Goal: Information Seeking & Learning: Learn about a topic

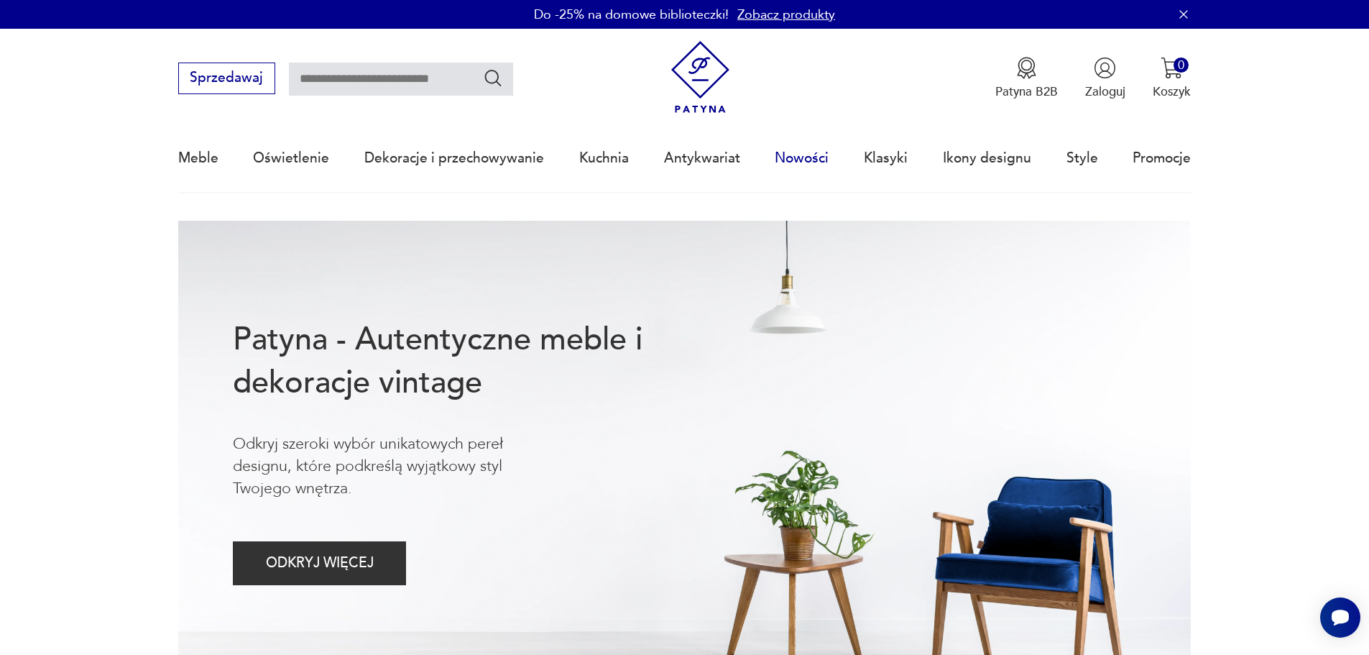
click at [810, 154] on link "Nowości" at bounding box center [802, 158] width 54 height 66
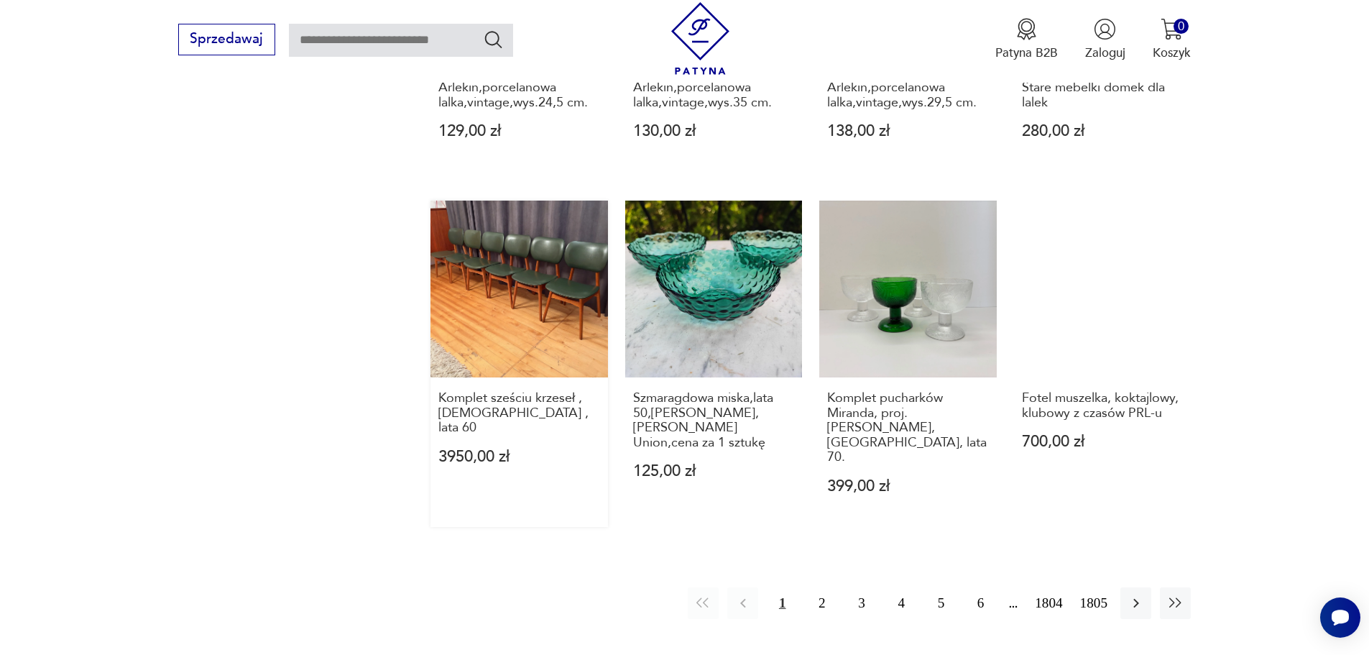
scroll to position [1320, 0]
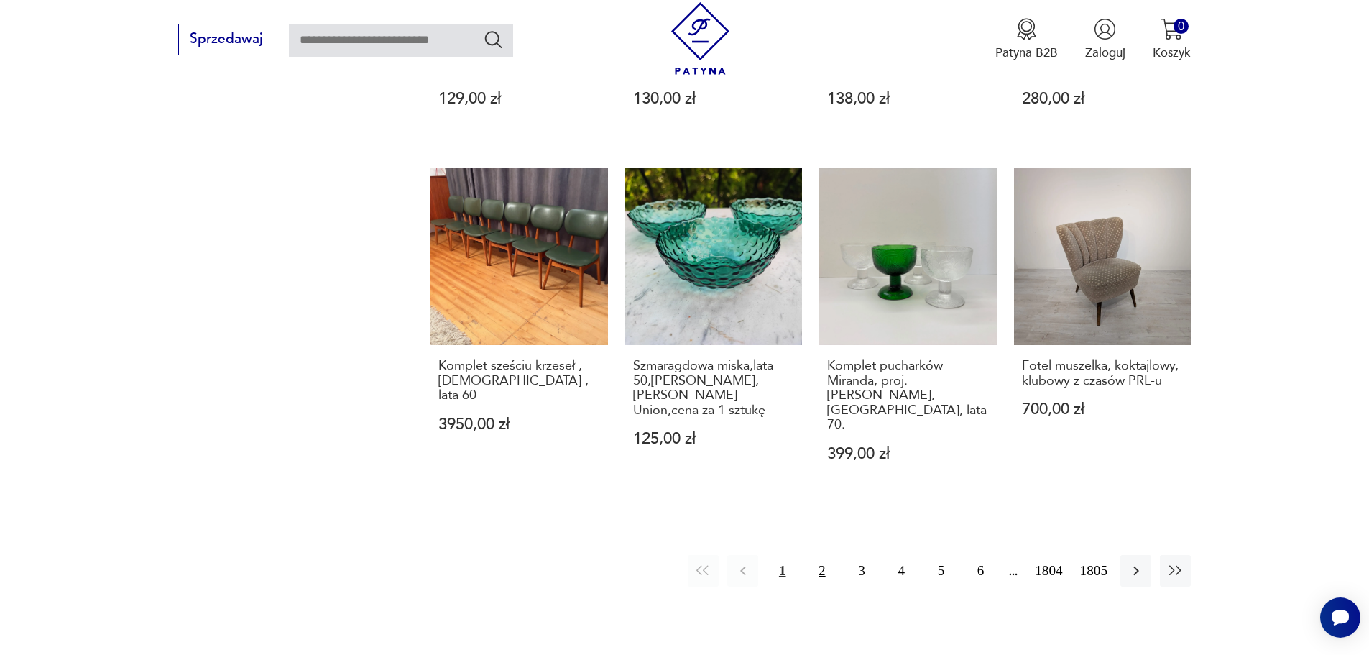
click at [823, 555] on button "2" at bounding box center [821, 570] width 31 height 31
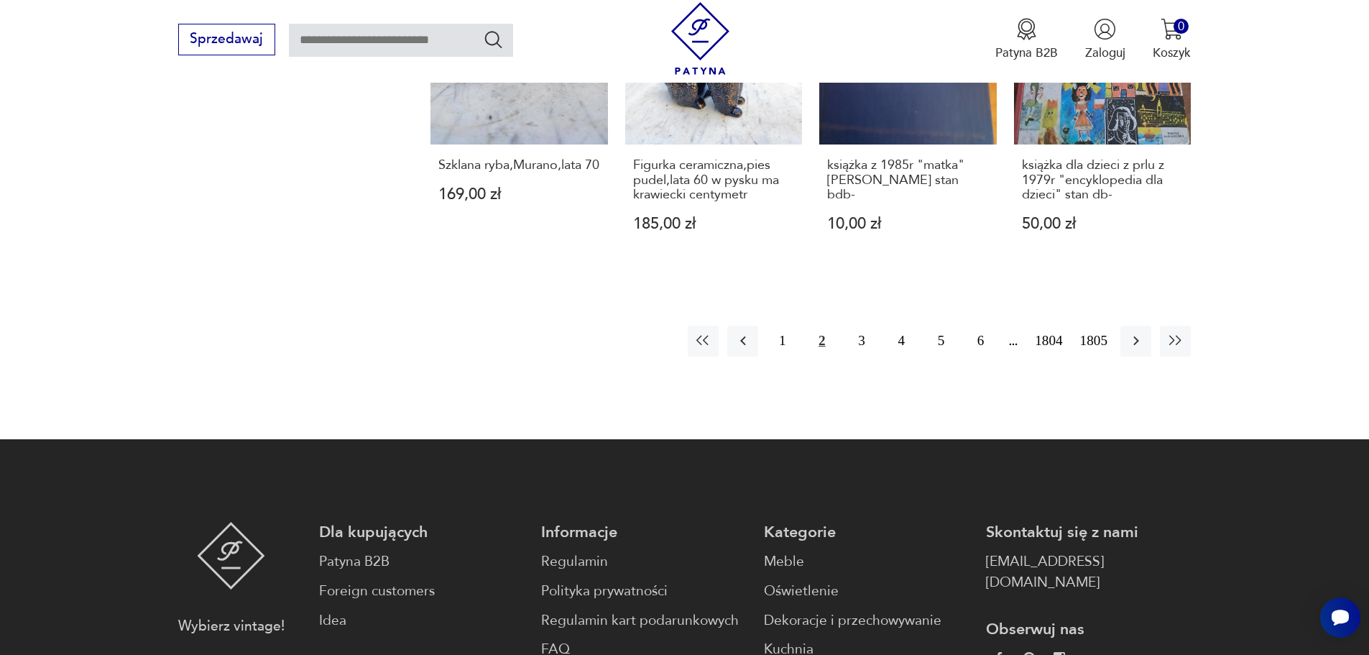
scroll to position [1652, 0]
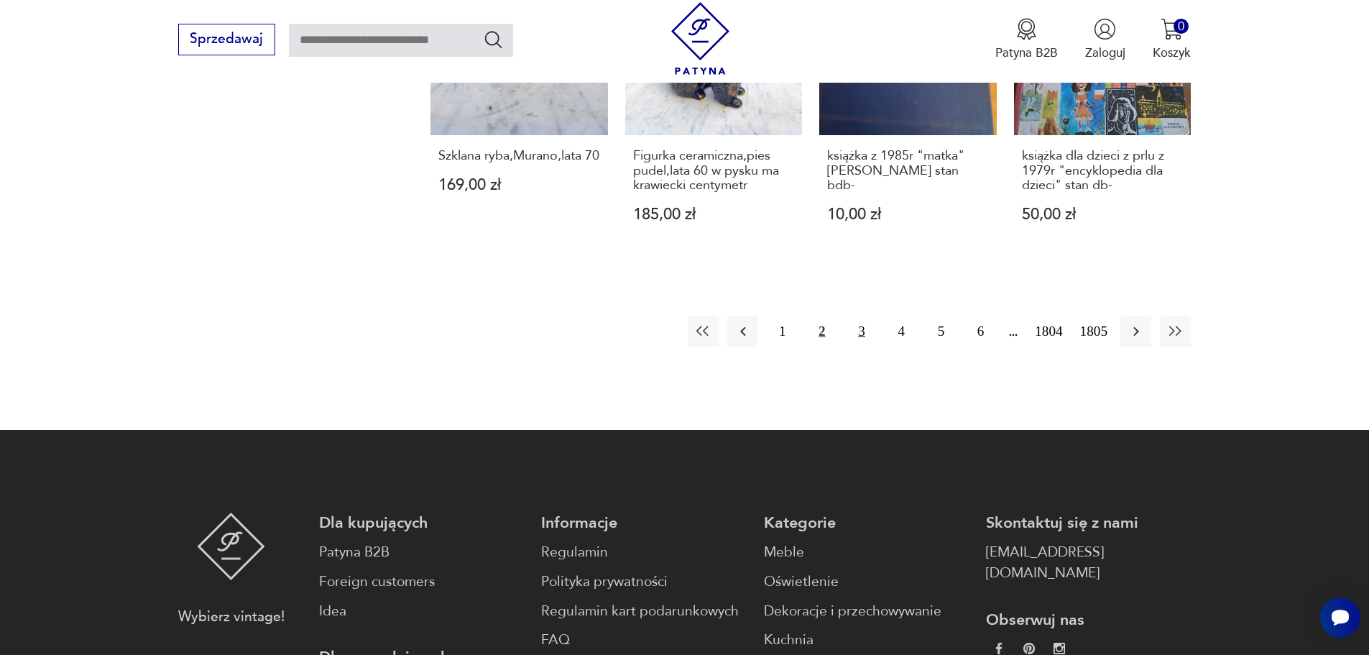
click at [864, 344] on button "3" at bounding box center [861, 331] width 31 height 31
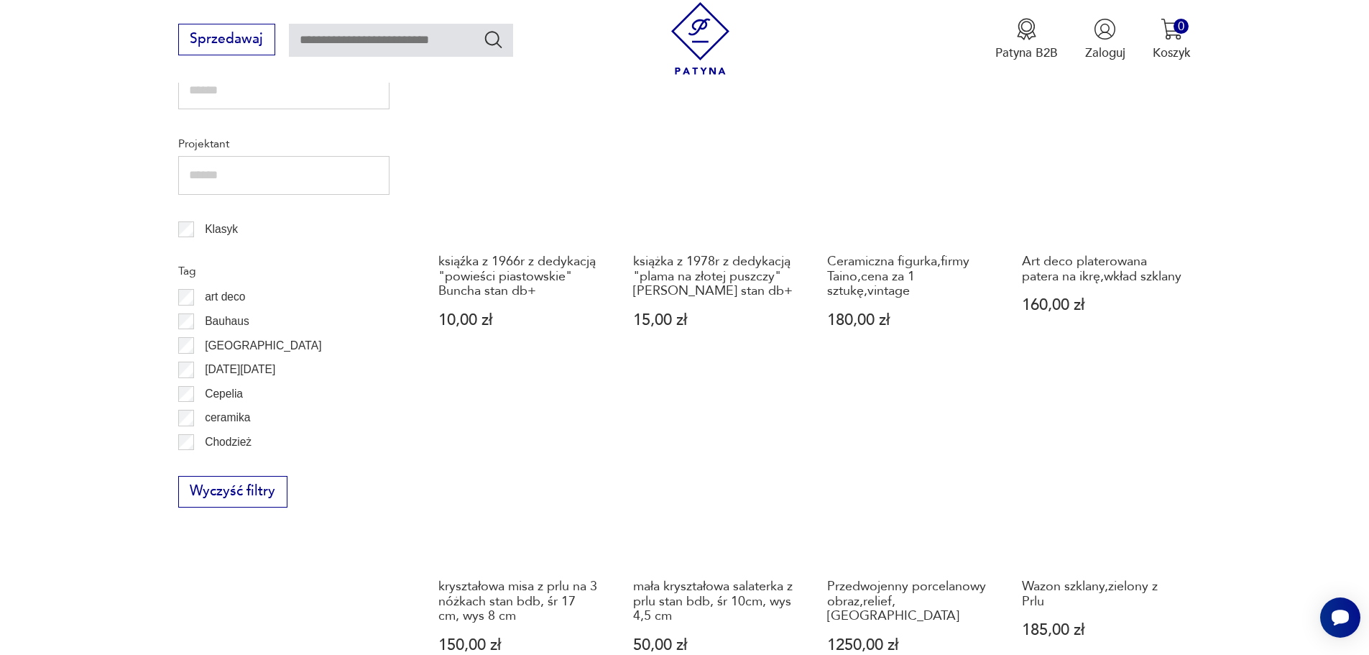
scroll to position [890, 0]
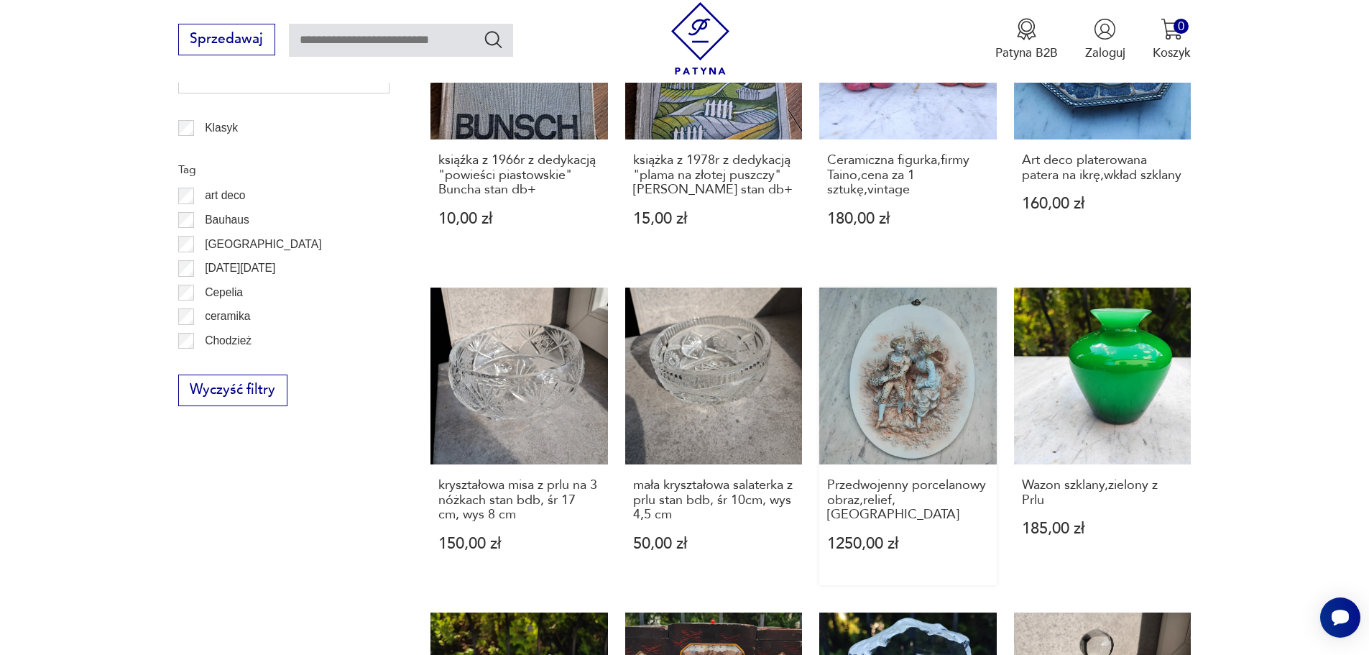
click at [917, 387] on link "Przedwojenny porcelanowy obraz,relief,[GEOGRAPHIC_DATA] 1250,00 zł" at bounding box center [907, 435] width 177 height 297
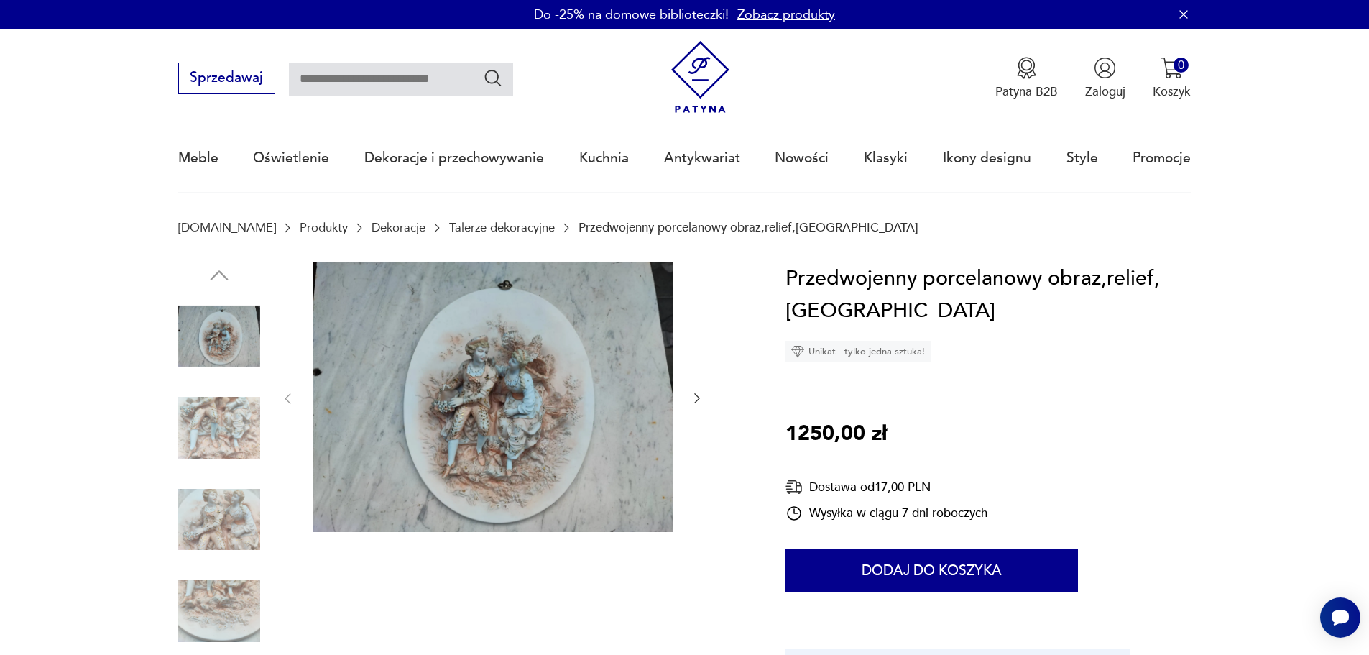
click at [508, 384] on img at bounding box center [493, 397] width 360 height 270
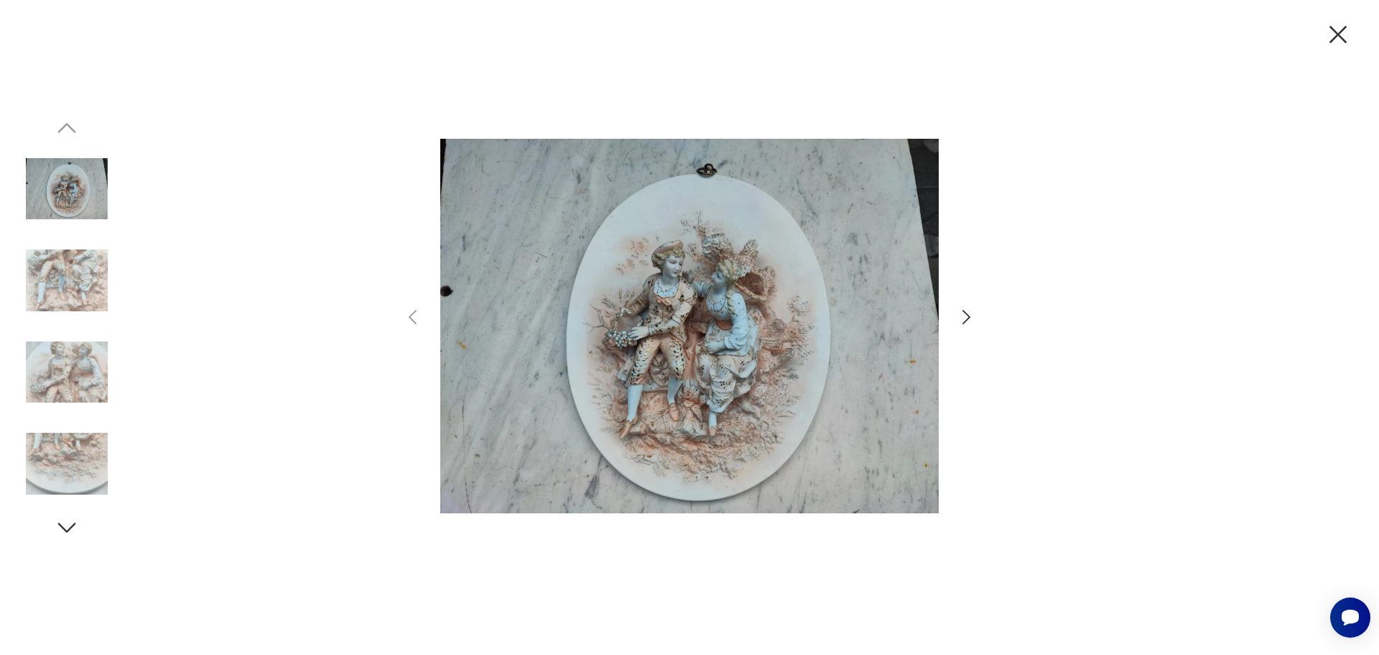
click at [72, 362] on img at bounding box center [67, 372] width 82 height 82
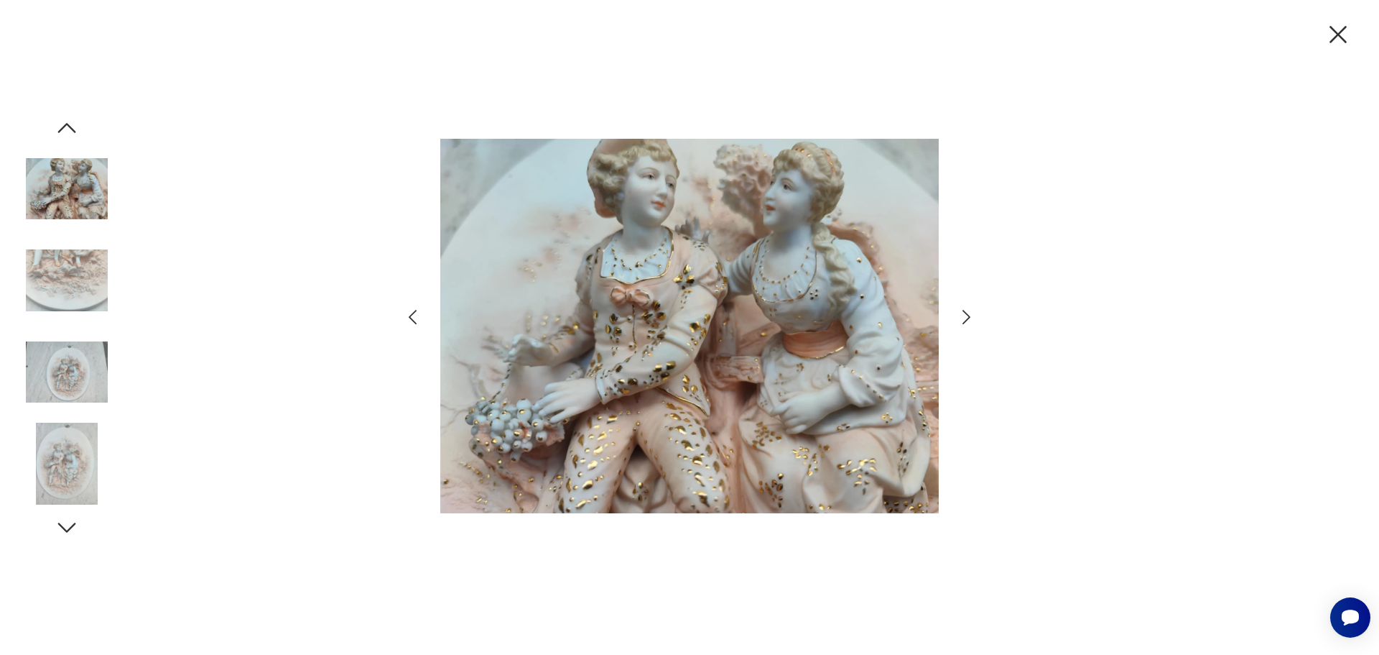
click at [70, 452] on img at bounding box center [67, 463] width 82 height 82
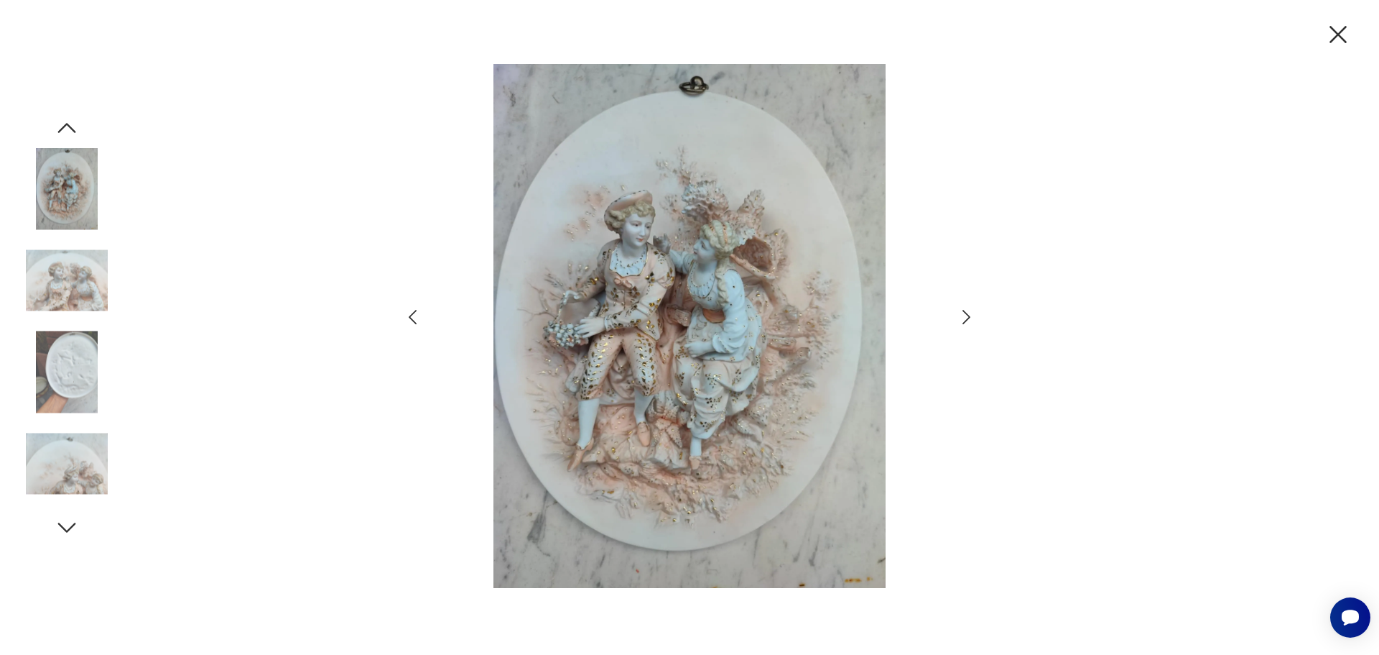
click at [54, 529] on icon "button" at bounding box center [67, 527] width 26 height 26
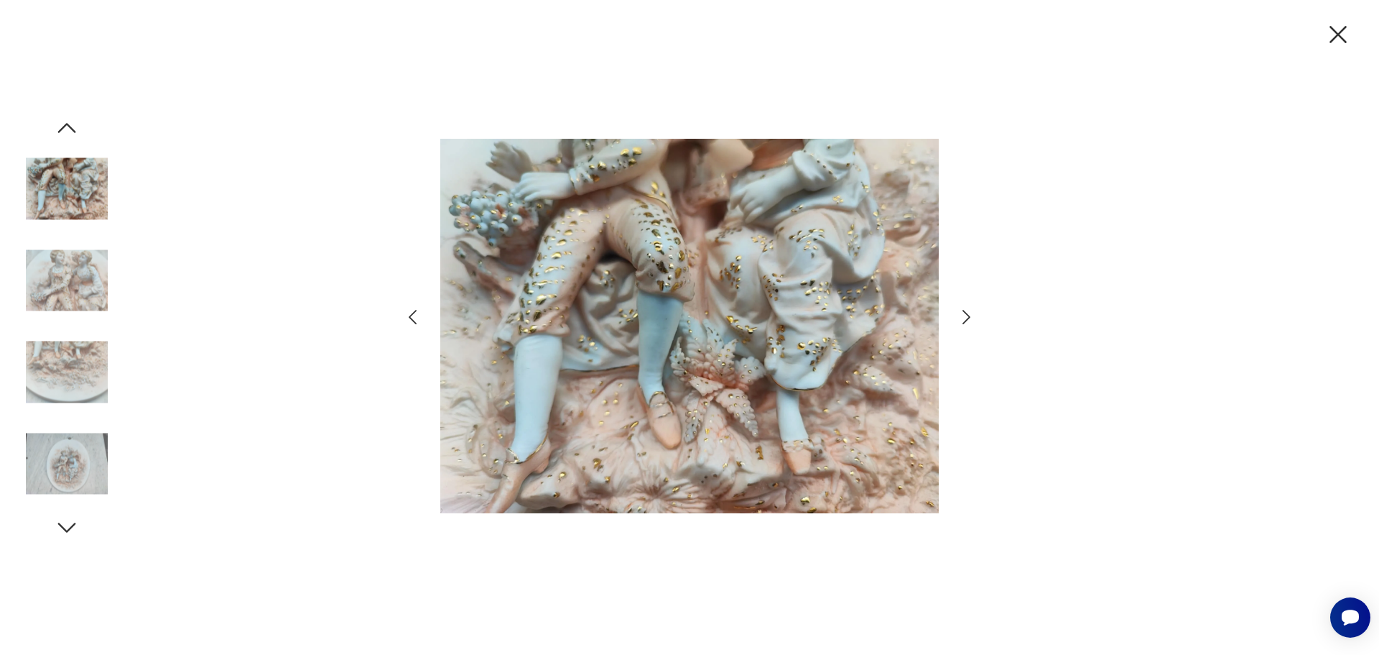
scroll to position [890, 0]
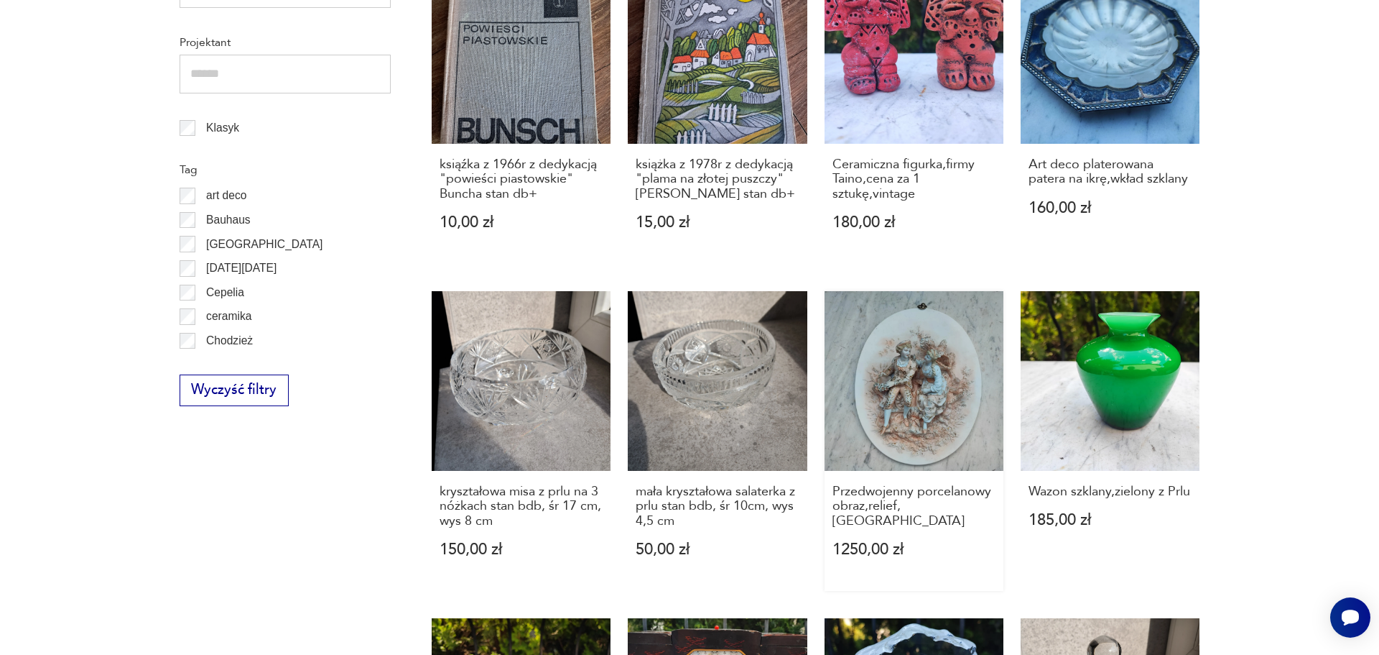
click at [921, 402] on link "Przedwojenny porcelanowy obraz,relief,[GEOGRAPHIC_DATA] 1250,00 zł" at bounding box center [914, 441] width 179 height 300
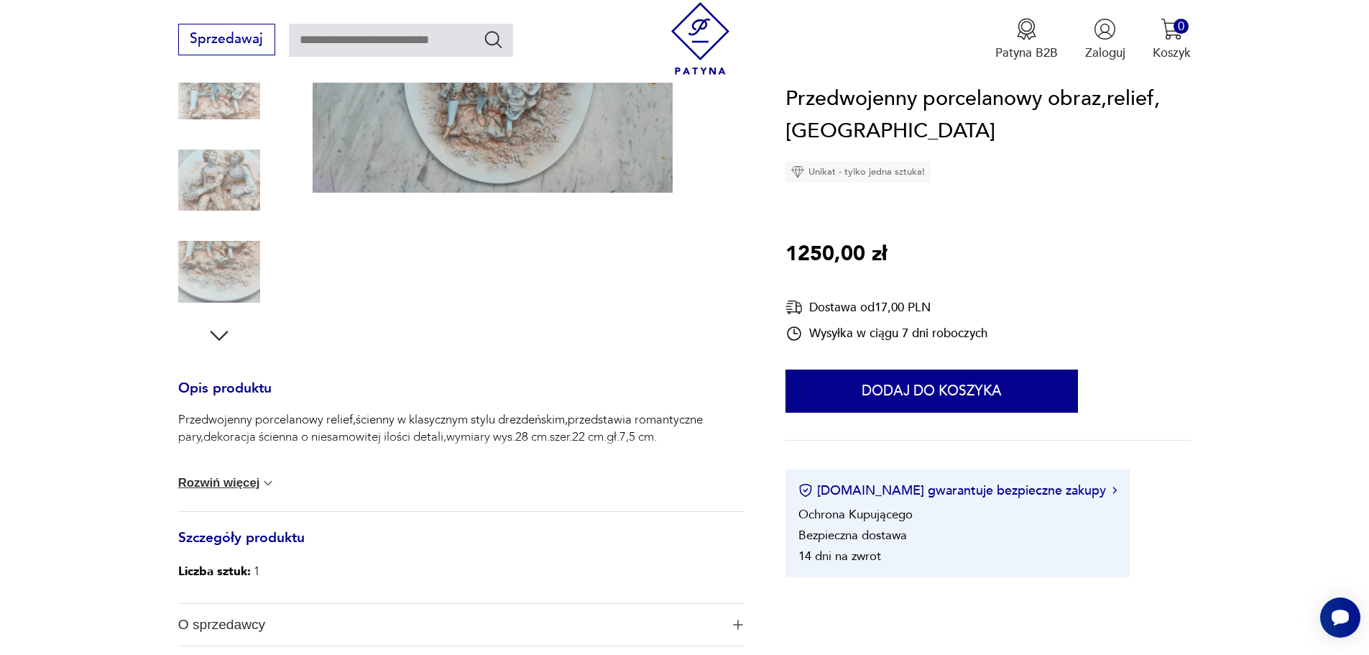
scroll to position [431, 0]
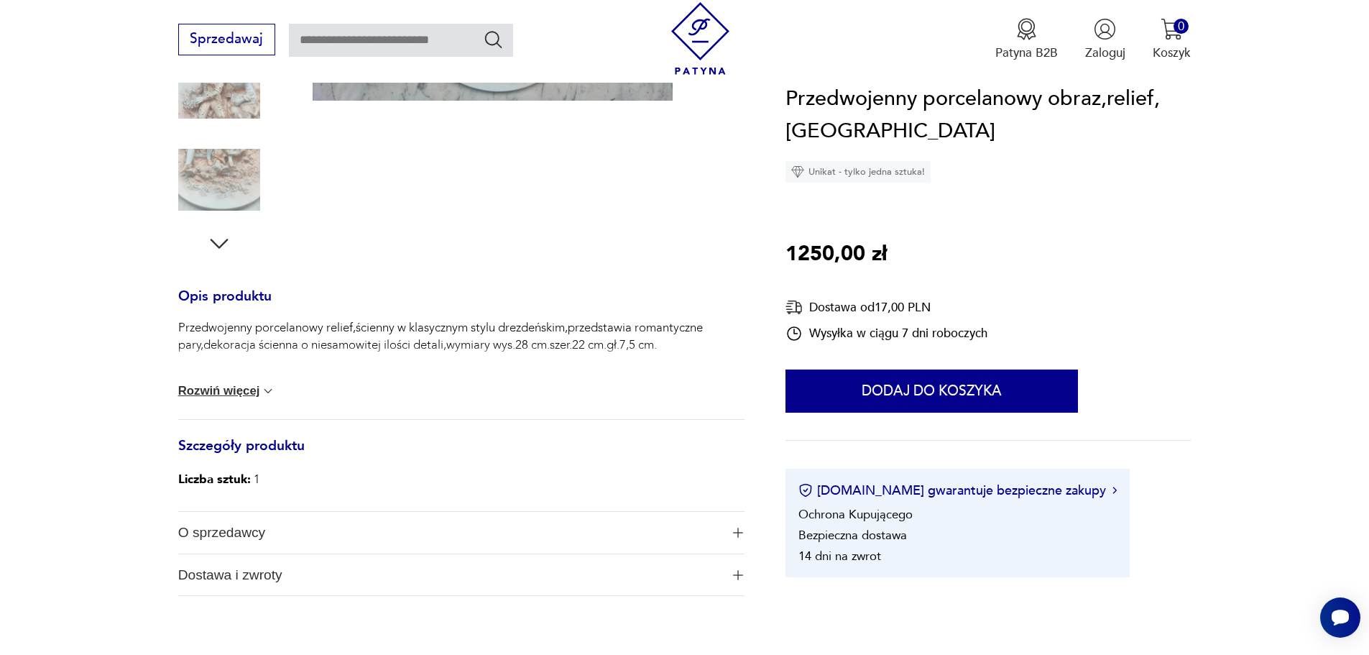
click at [242, 399] on div "Przedwojenny porcelanowy relief,ścienny w klasycznym stylu drezdeńskim,przedsta…" at bounding box center [461, 369] width 566 height 100
click at [246, 382] on div "Przedwojenny porcelanowy relief,ścienny w klasycznym stylu drezdeńskim,przedsta…" at bounding box center [461, 369] width 566 height 100
click at [249, 391] on button "Rozwiń więcej" at bounding box center [227, 391] width 98 height 14
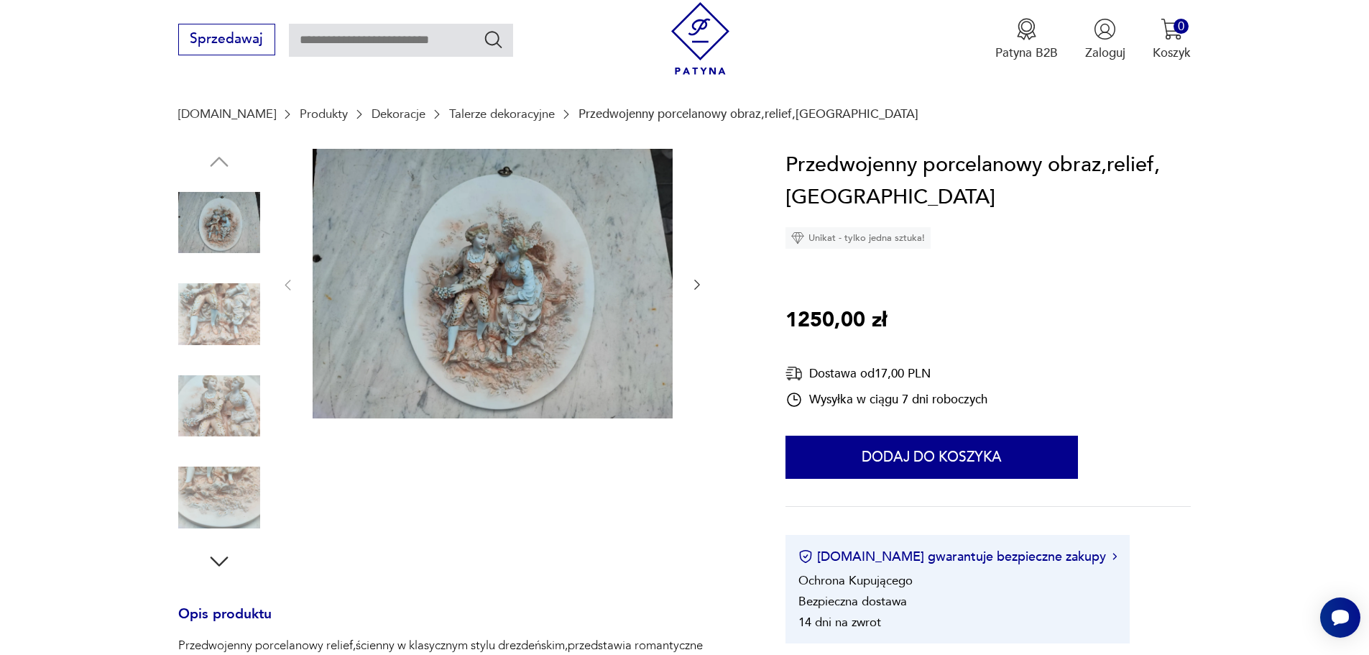
scroll to position [0, 0]
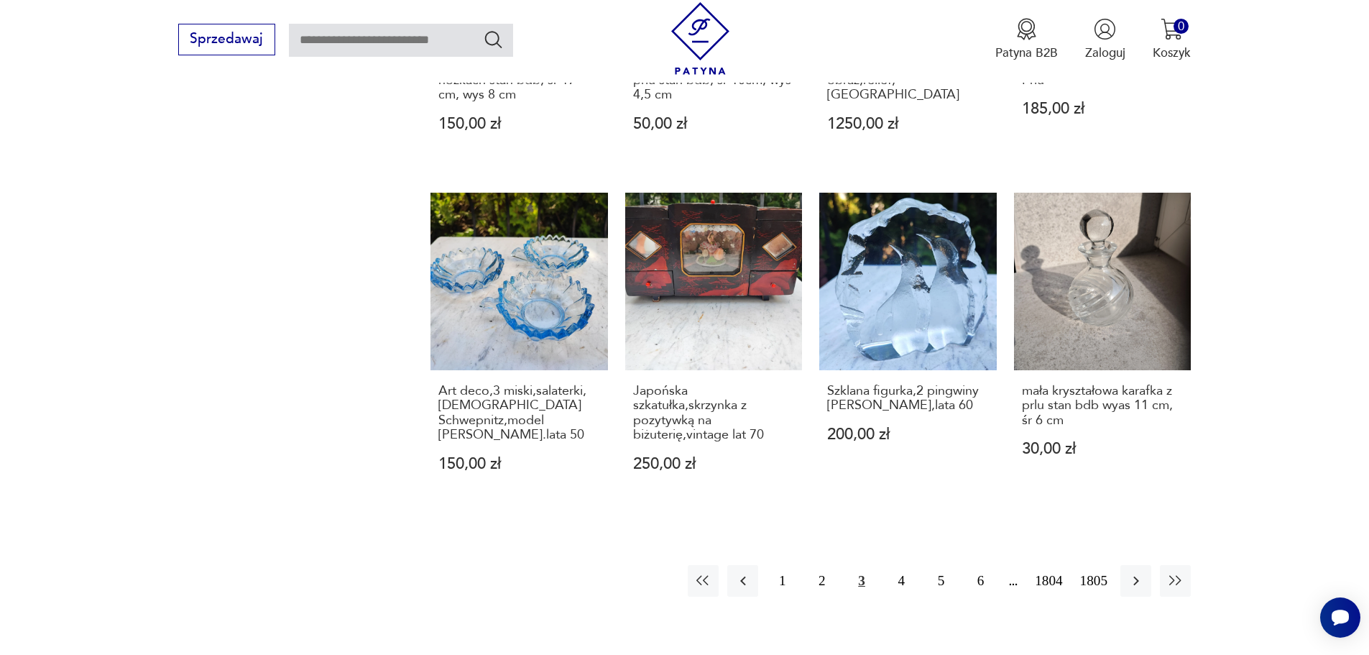
scroll to position [1609, 0]
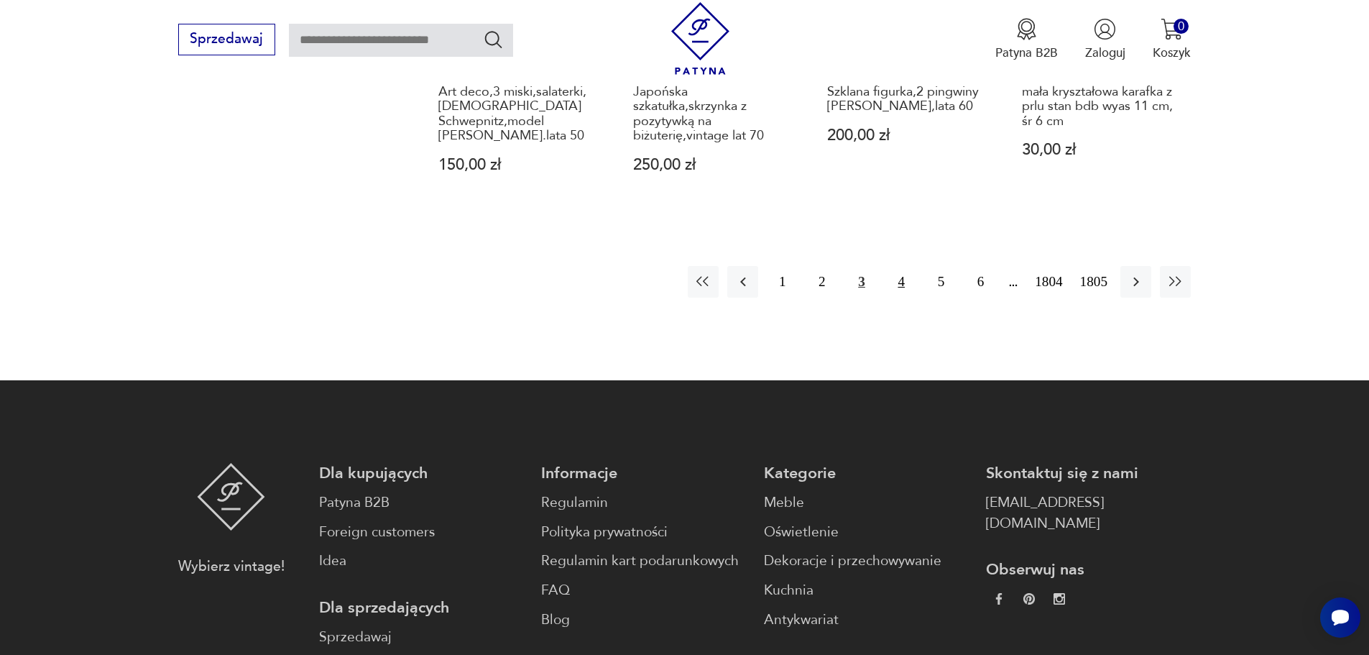
click at [905, 277] on button "4" at bounding box center [901, 281] width 31 height 31
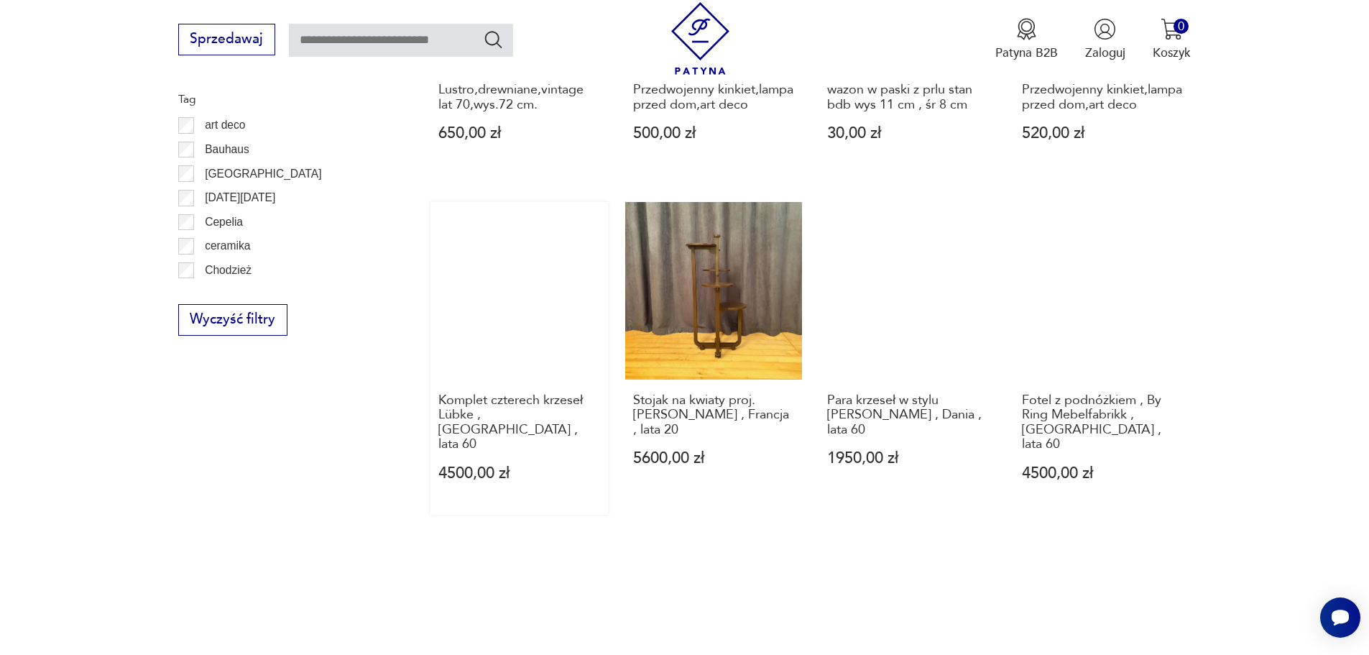
scroll to position [962, 0]
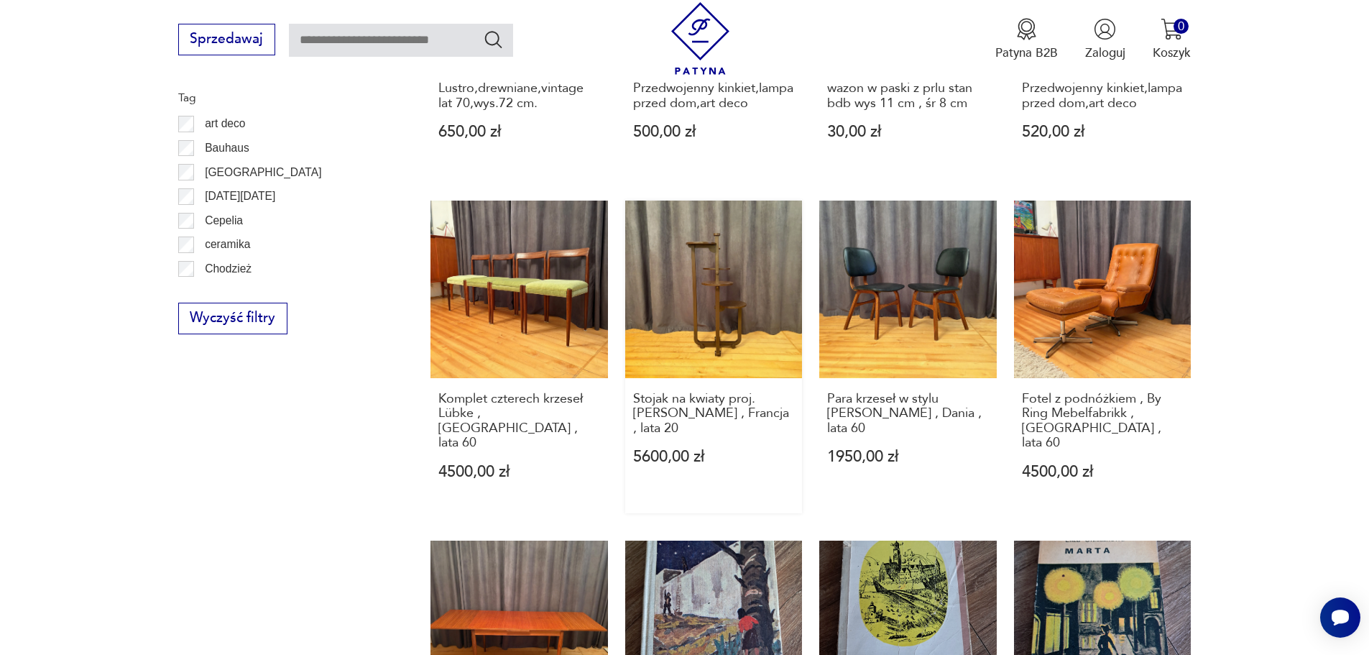
click at [719, 313] on link "Stojak na kwiaty proj. [PERSON_NAME] , Francja , lata 20 5600,00 zł" at bounding box center [713, 356] width 177 height 312
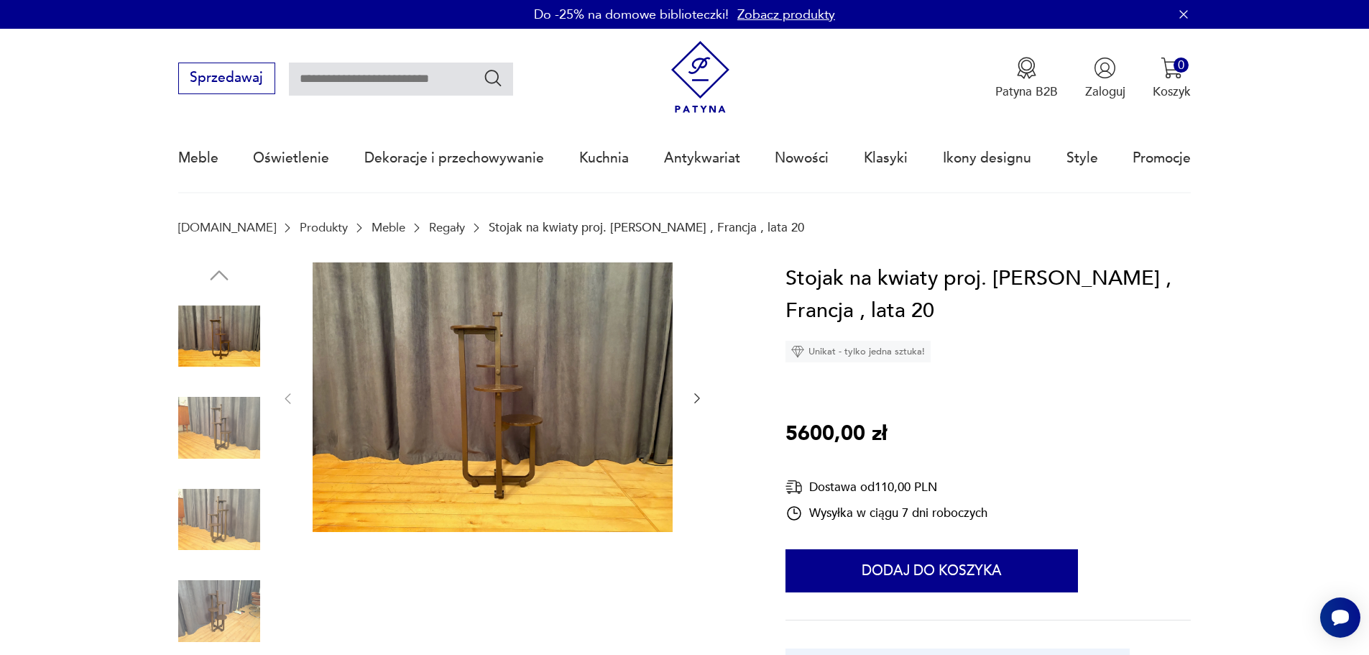
click at [695, 396] on icon "button" at bounding box center [697, 398] width 14 height 14
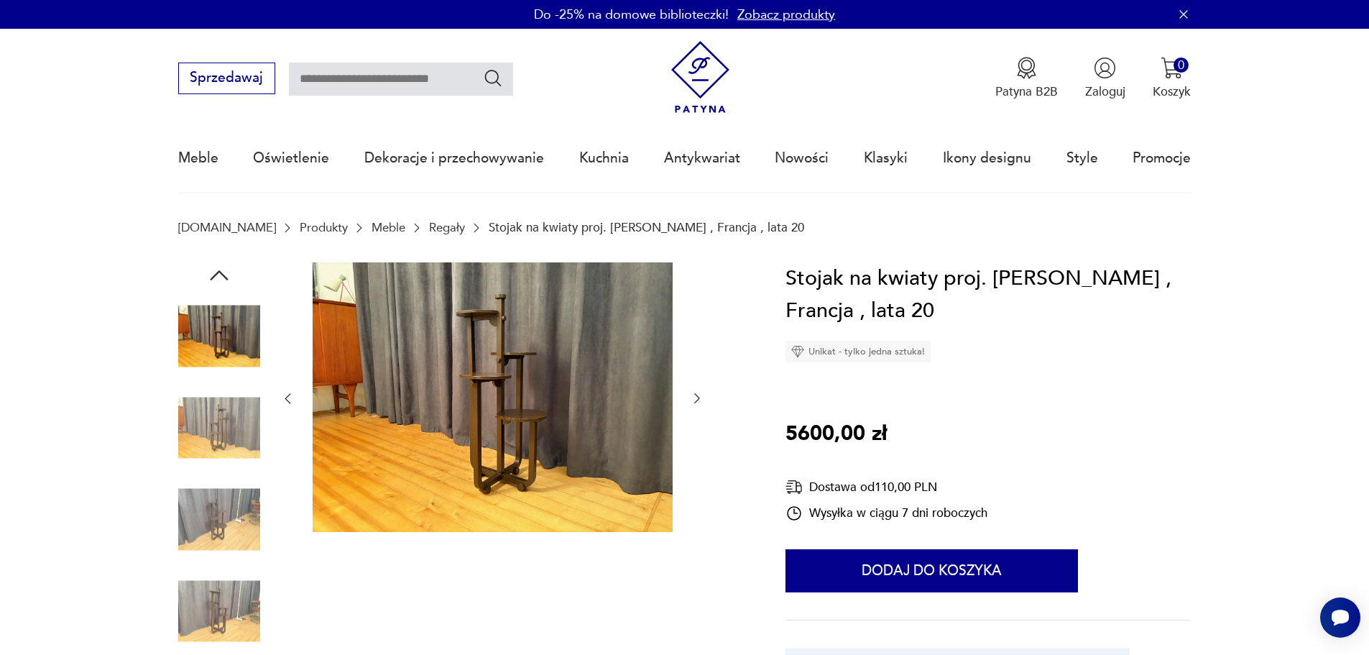
click at [695, 396] on icon "button" at bounding box center [697, 398] width 14 height 14
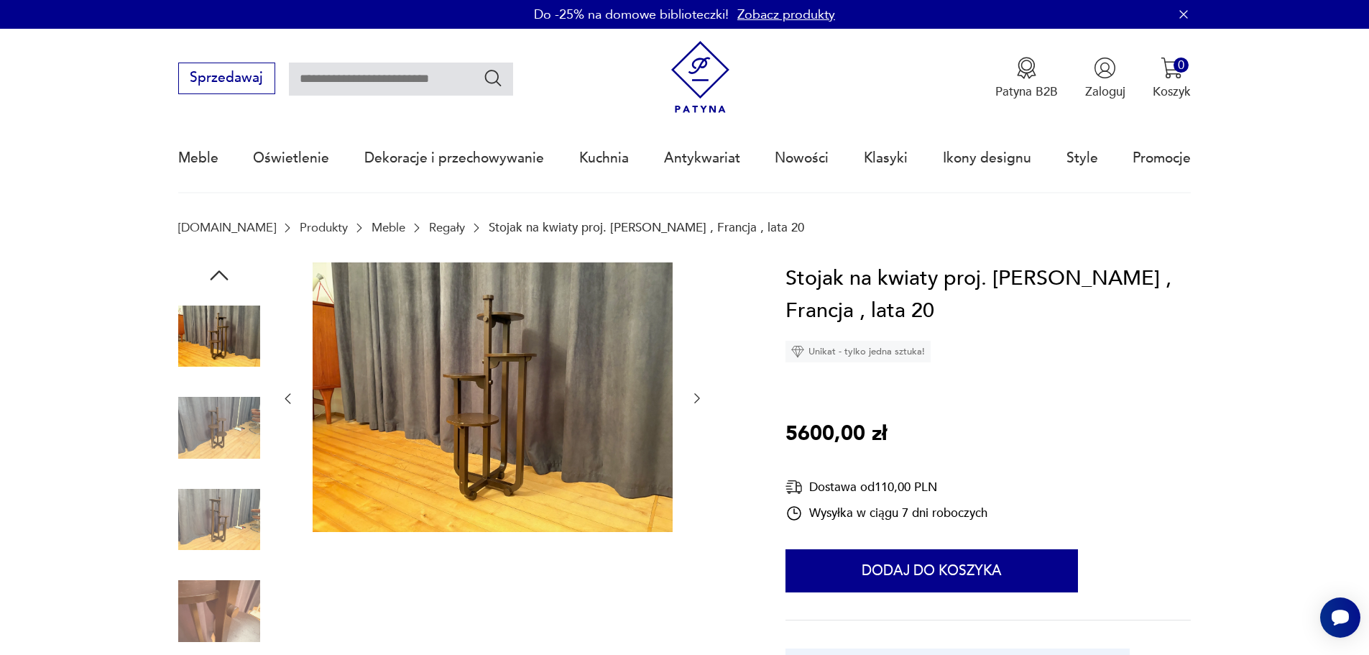
click at [695, 396] on icon "button" at bounding box center [697, 398] width 14 height 14
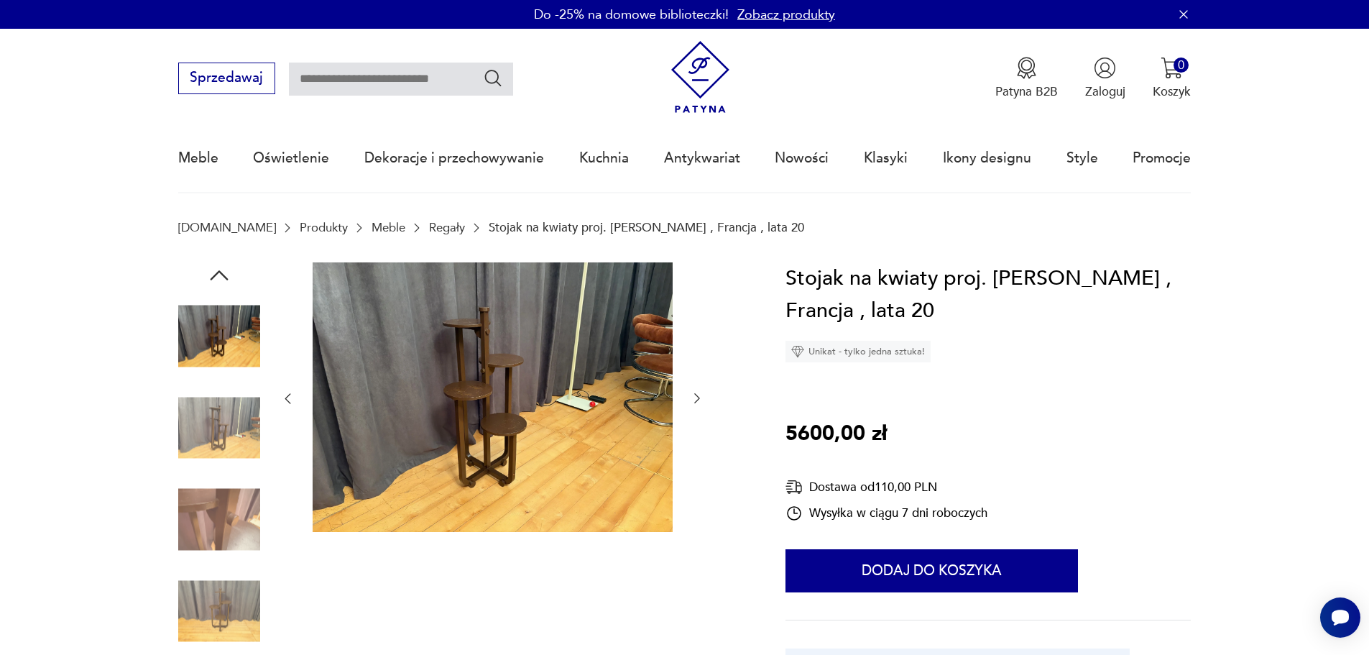
click at [695, 396] on icon "button" at bounding box center [697, 398] width 14 height 14
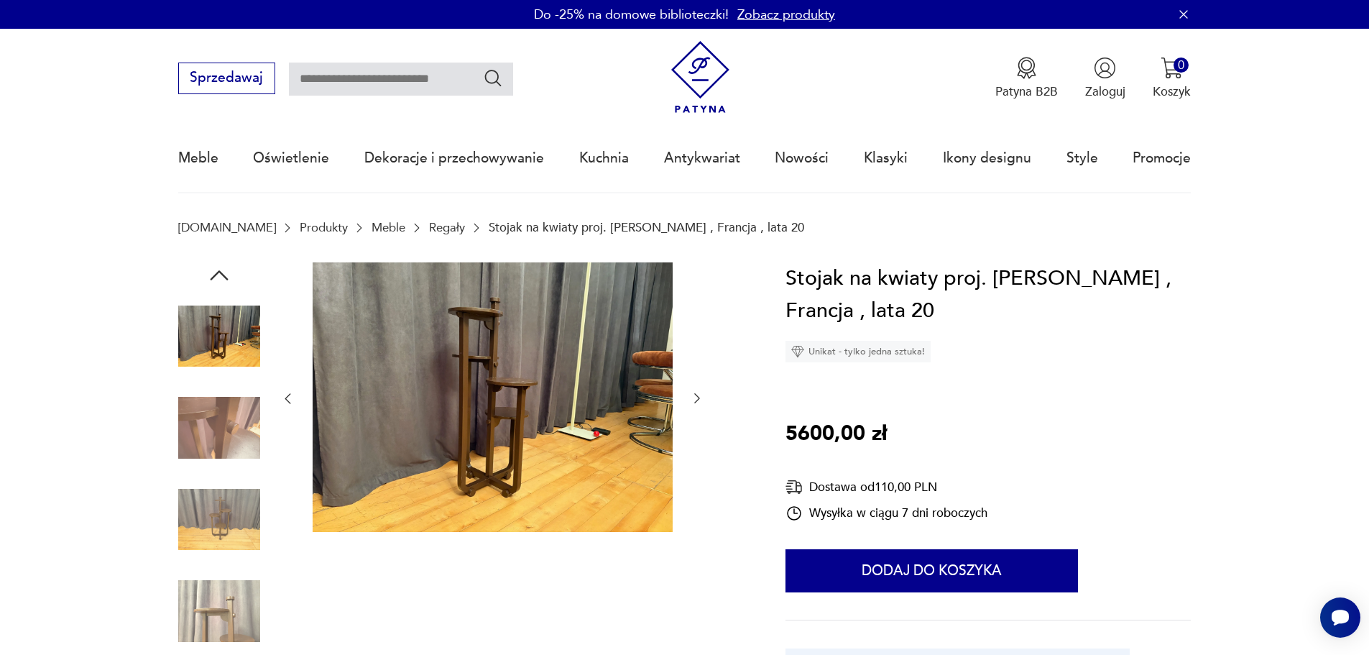
click at [695, 396] on icon "button" at bounding box center [697, 398] width 14 height 14
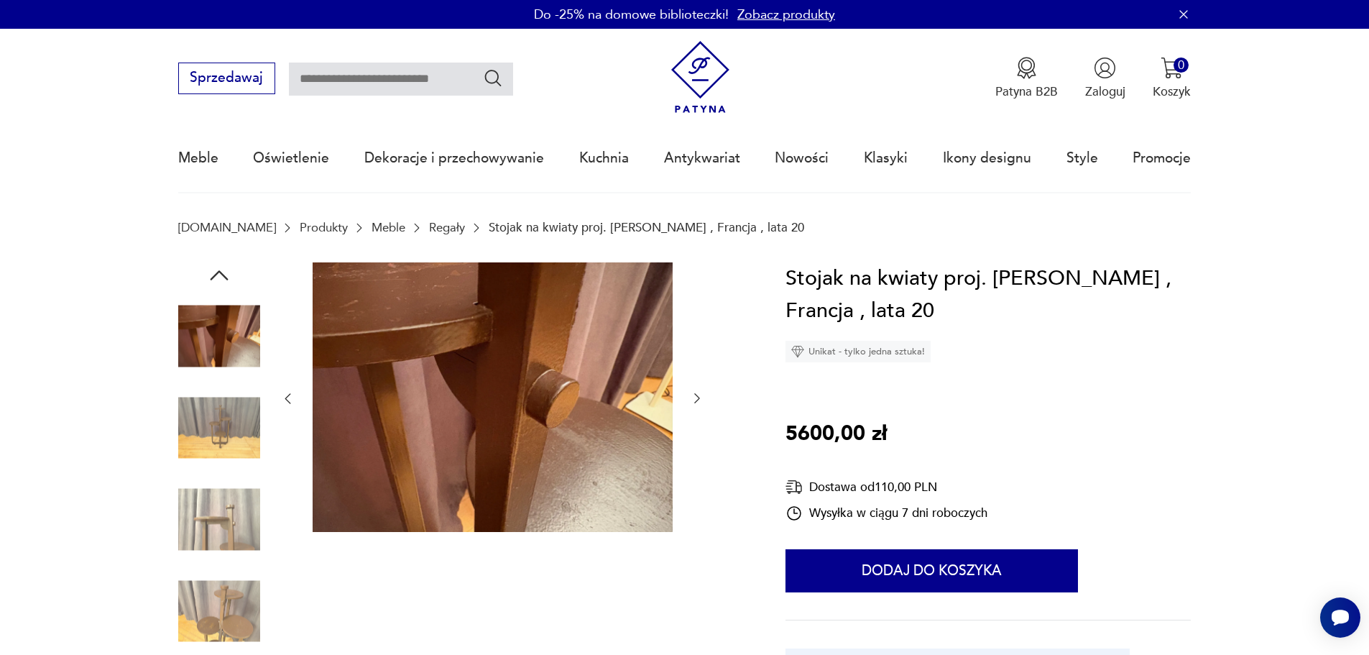
click at [695, 396] on icon "button" at bounding box center [697, 398] width 14 height 14
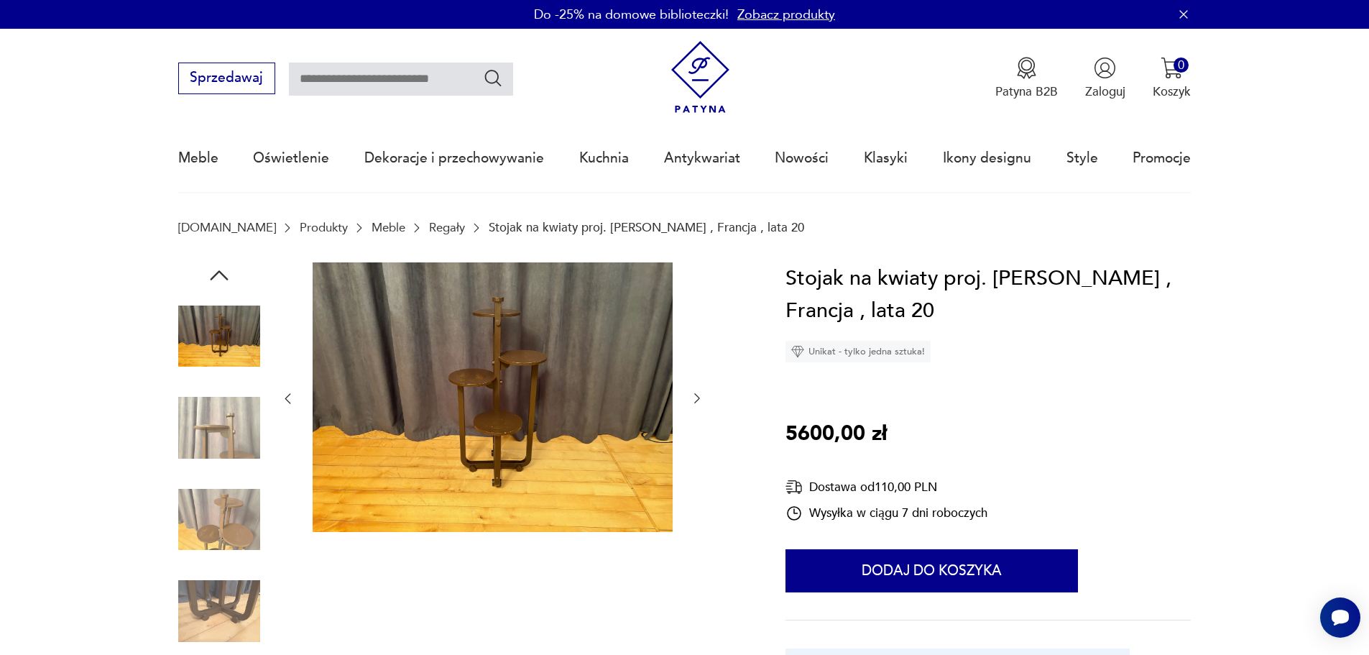
click at [695, 396] on icon "button" at bounding box center [697, 398] width 14 height 14
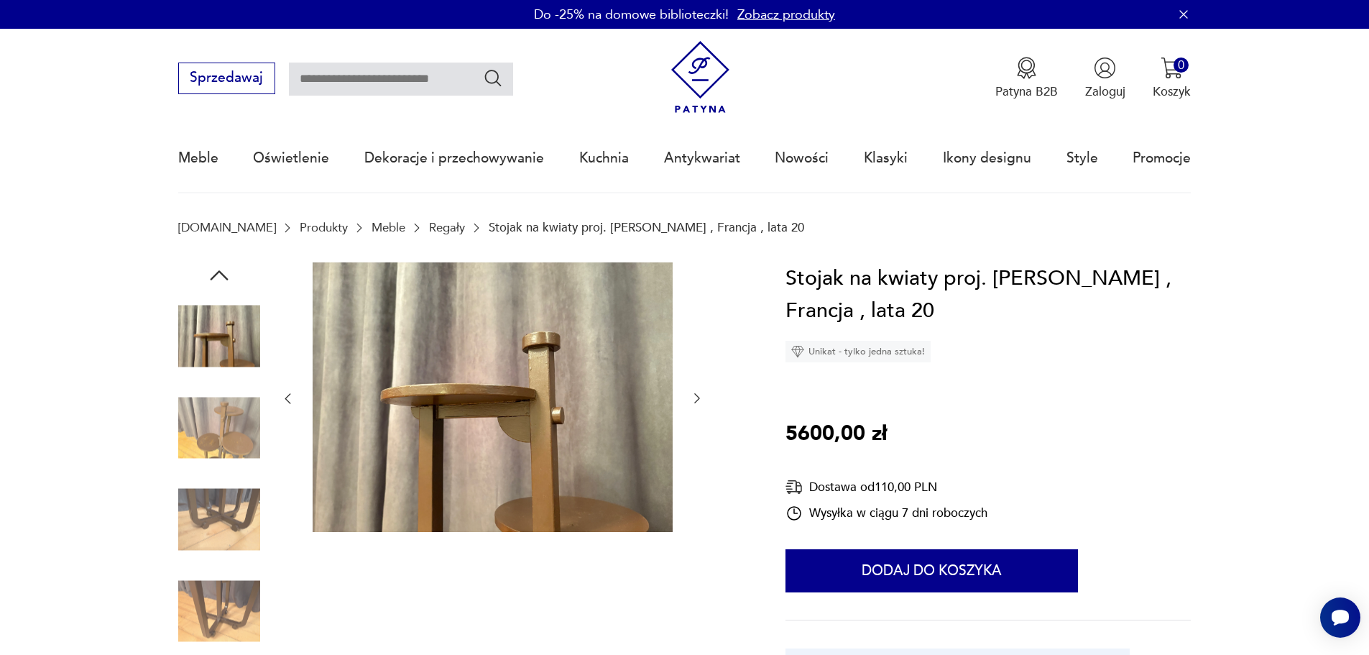
click at [695, 396] on icon "button" at bounding box center [697, 398] width 14 height 14
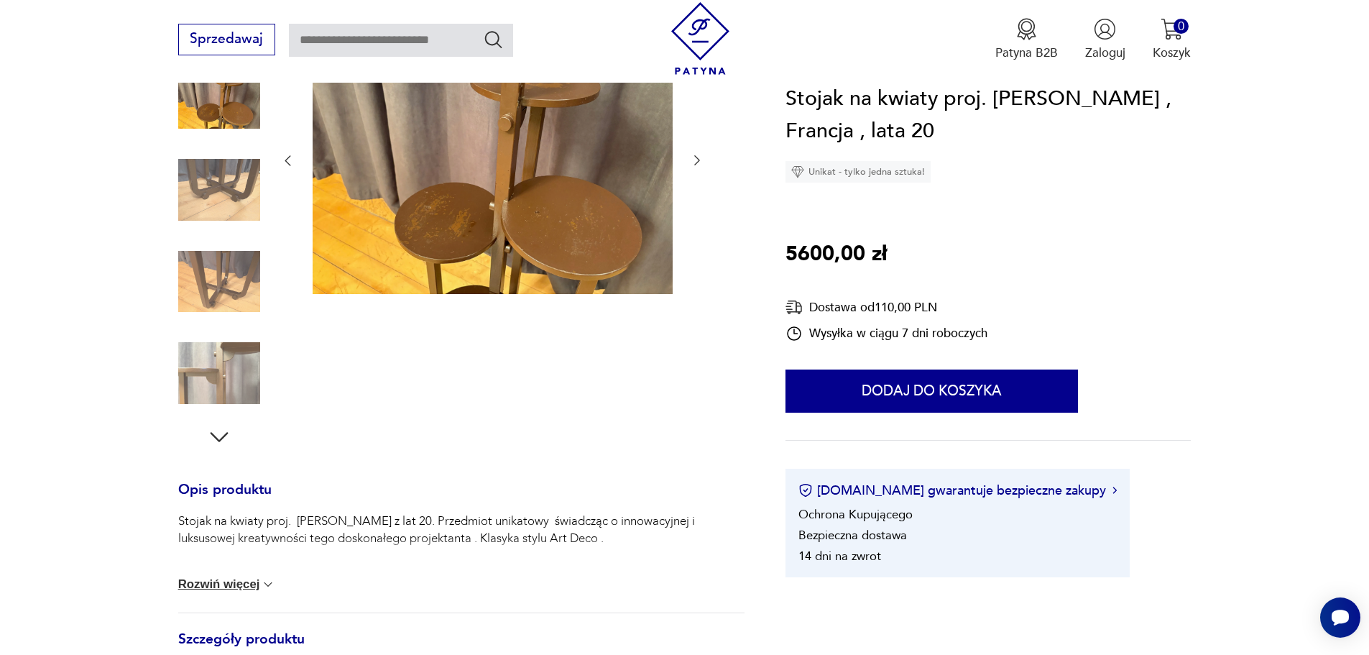
scroll to position [503, 0]
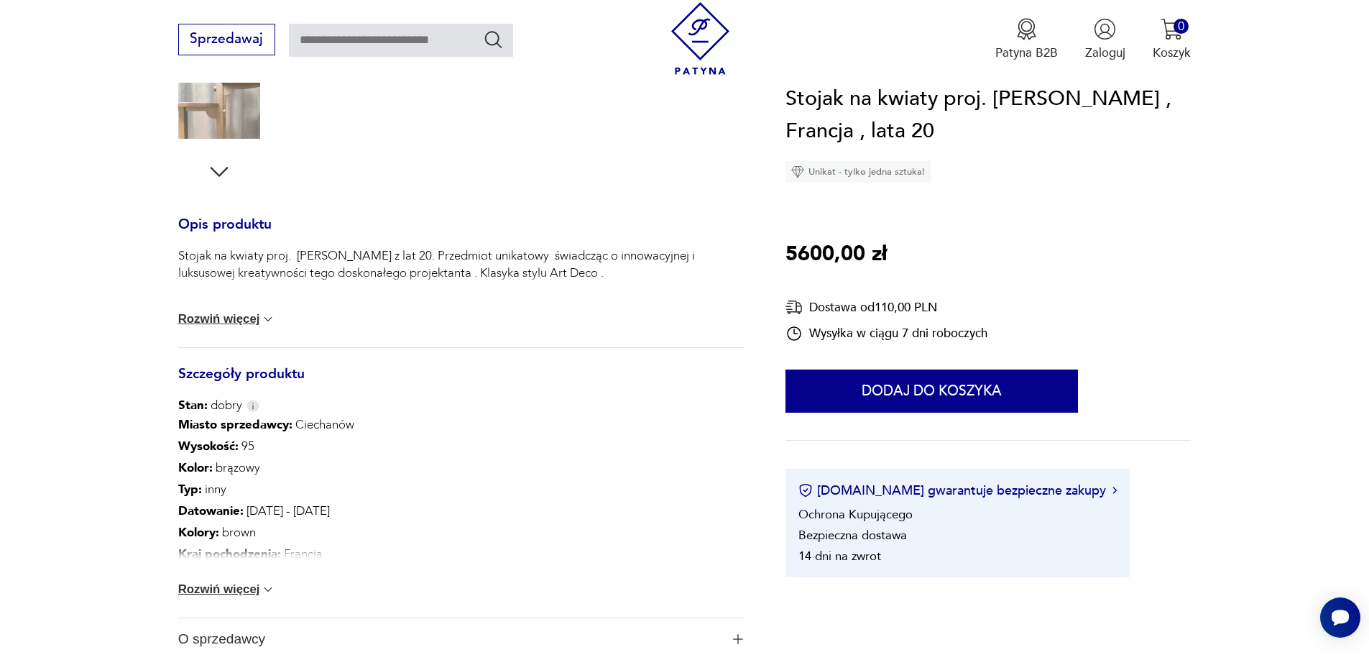
click at [249, 318] on button "Rozwiń więcej" at bounding box center [227, 319] width 98 height 14
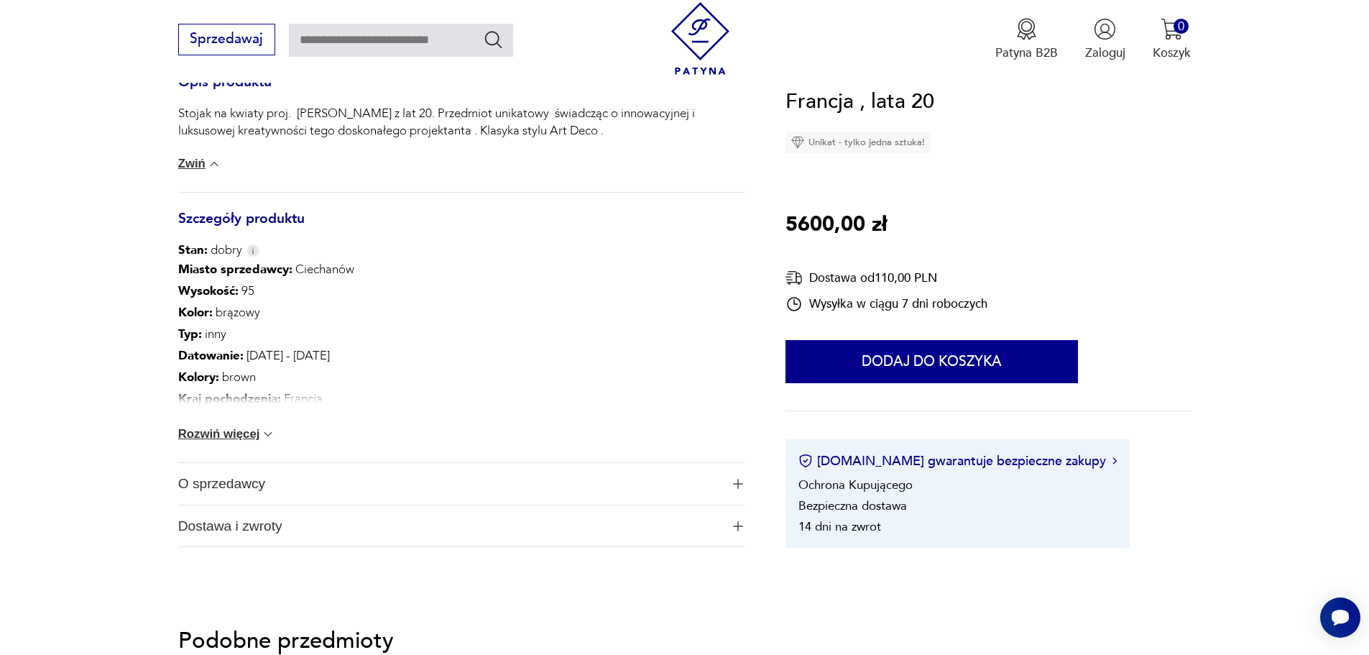
scroll to position [647, 0]
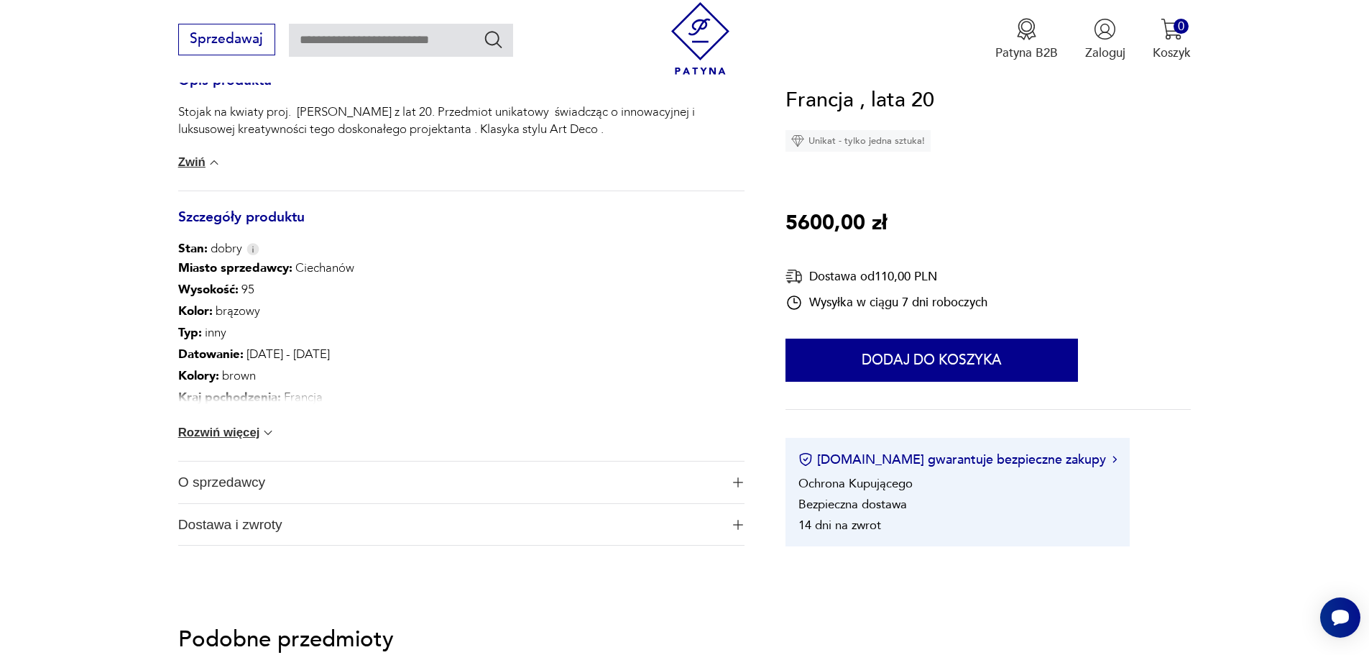
click at [246, 428] on button "Rozwiń więcej" at bounding box center [227, 432] width 98 height 14
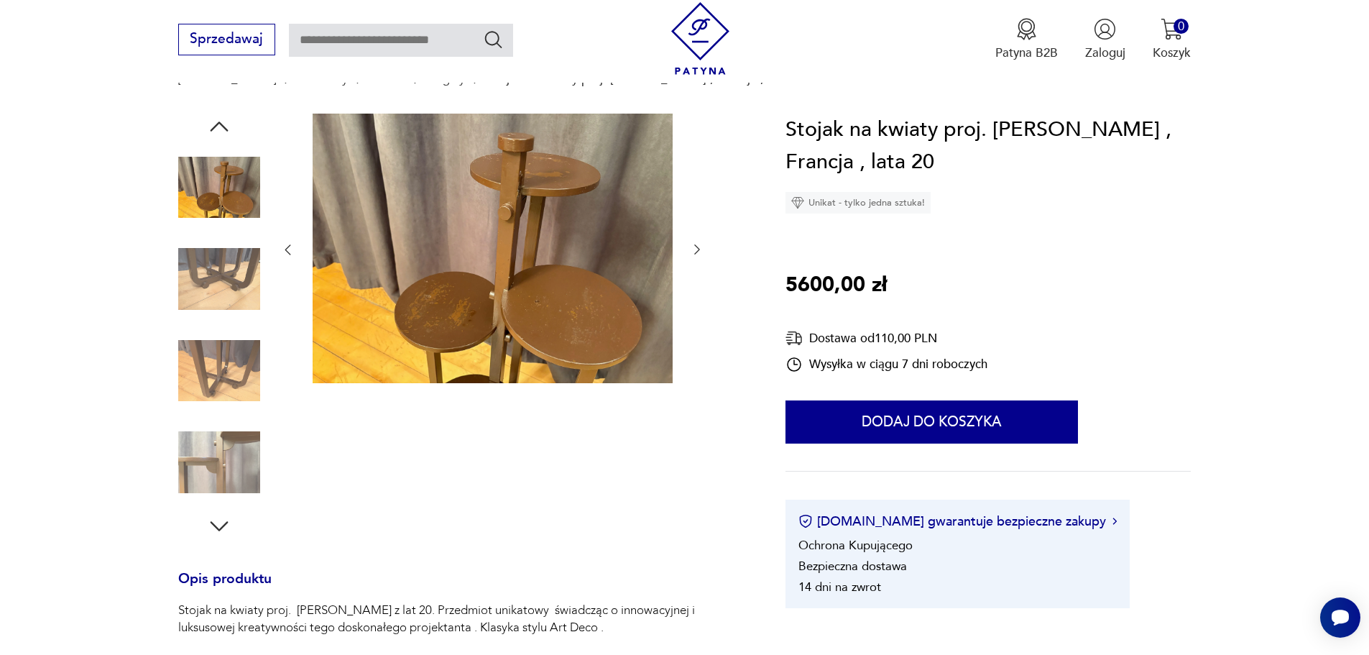
scroll to position [144, 0]
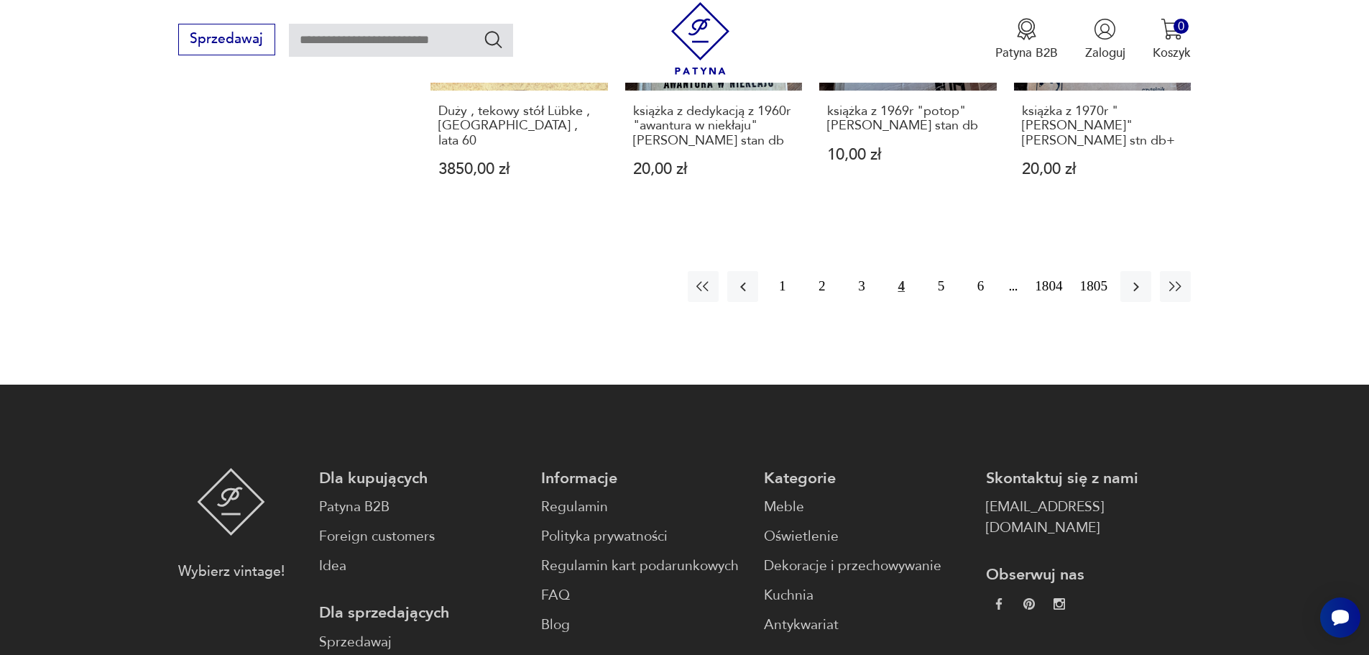
scroll to position [1609, 0]
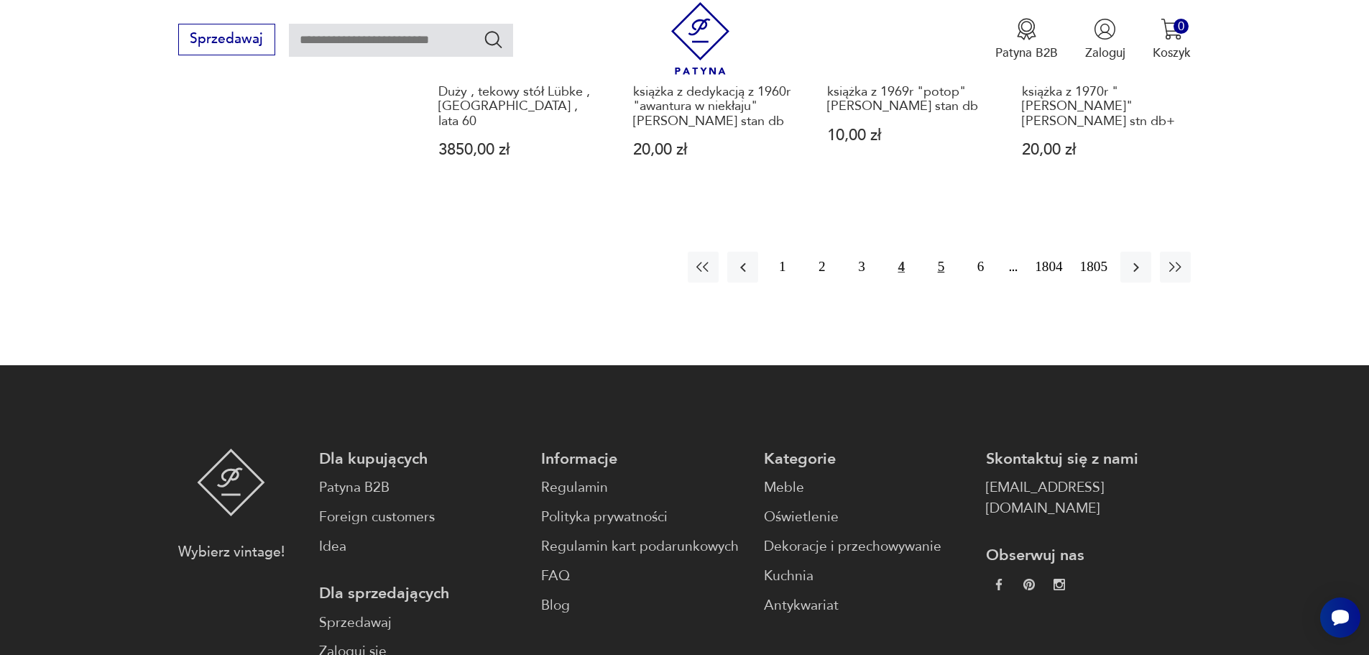
click at [943, 262] on button "5" at bounding box center [940, 266] width 31 height 31
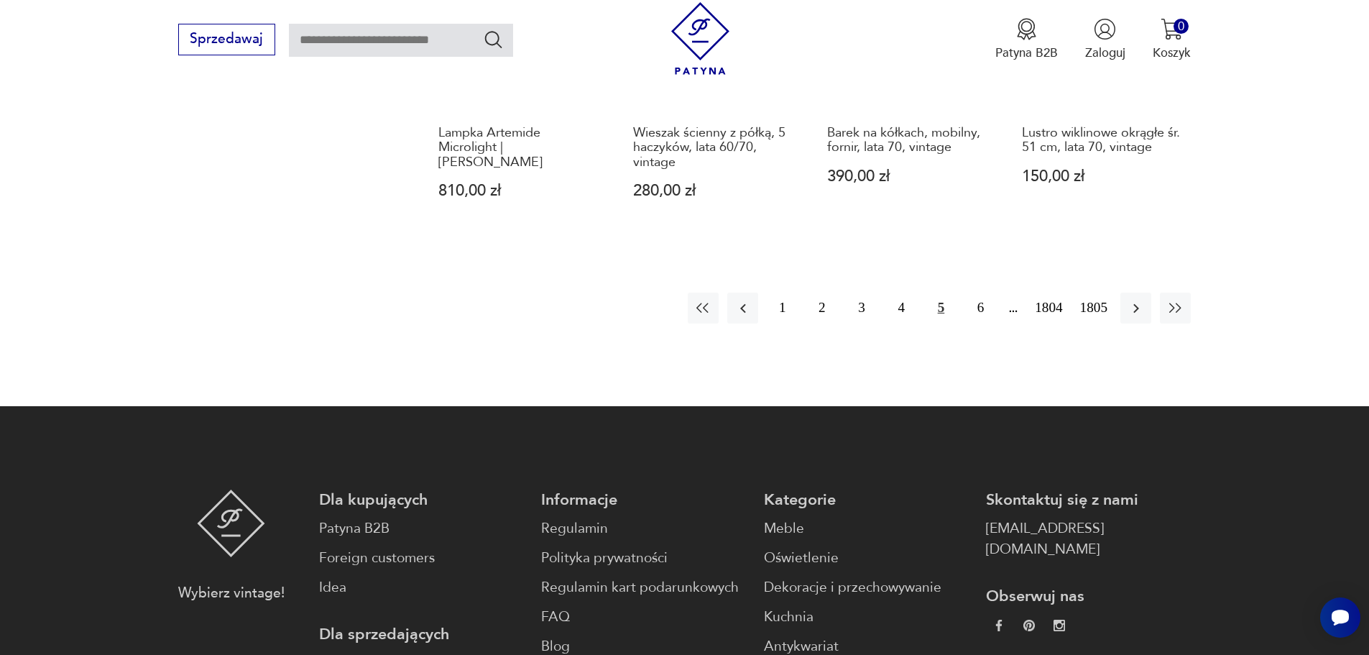
scroll to position [1609, 0]
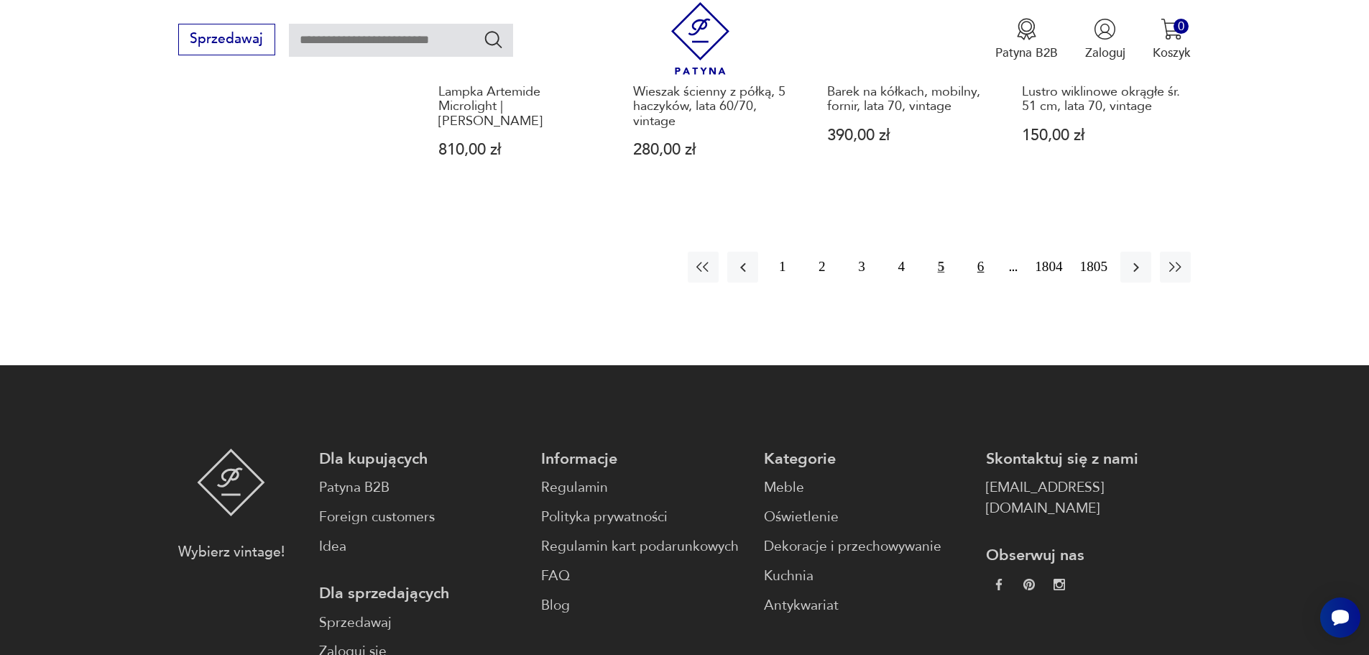
click at [983, 256] on button "6" at bounding box center [980, 266] width 31 height 31
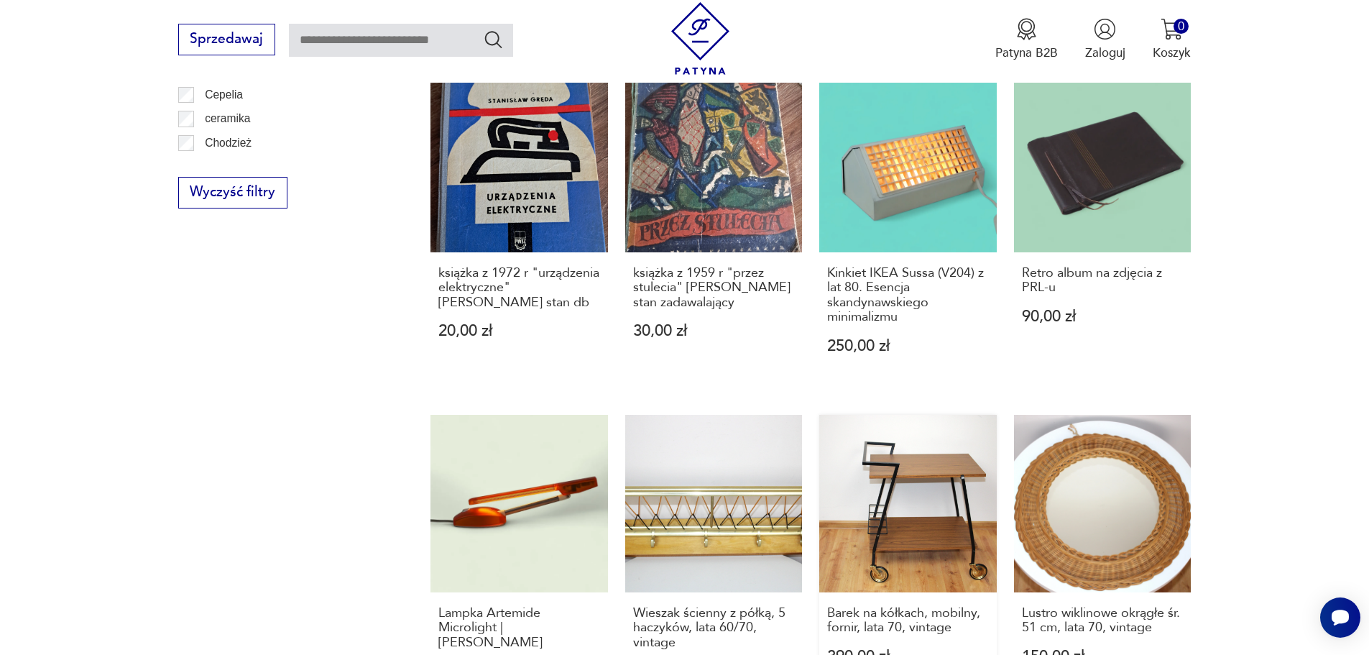
click at [979, 267] on div "książka z 1973r z dedykacją "dragon" [PERSON_NAME] stan db+ 20,00 zł książka z …" at bounding box center [810, 68] width 760 height 1287
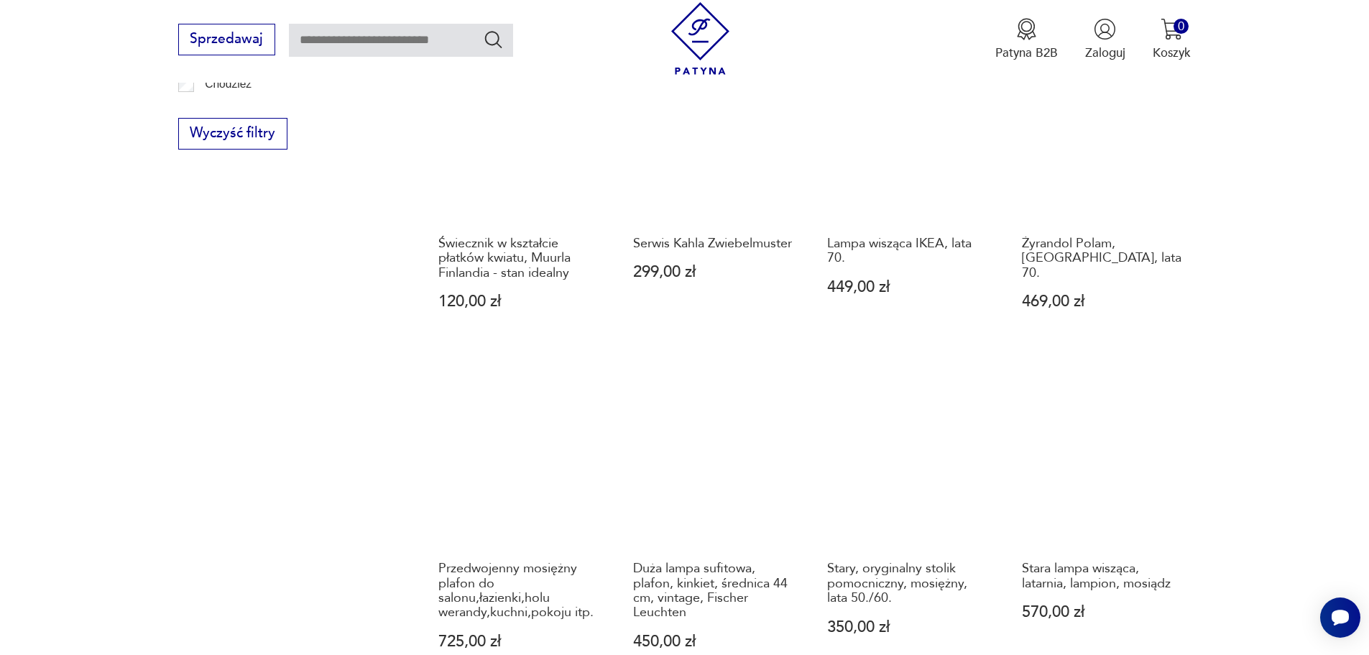
scroll to position [1178, 0]
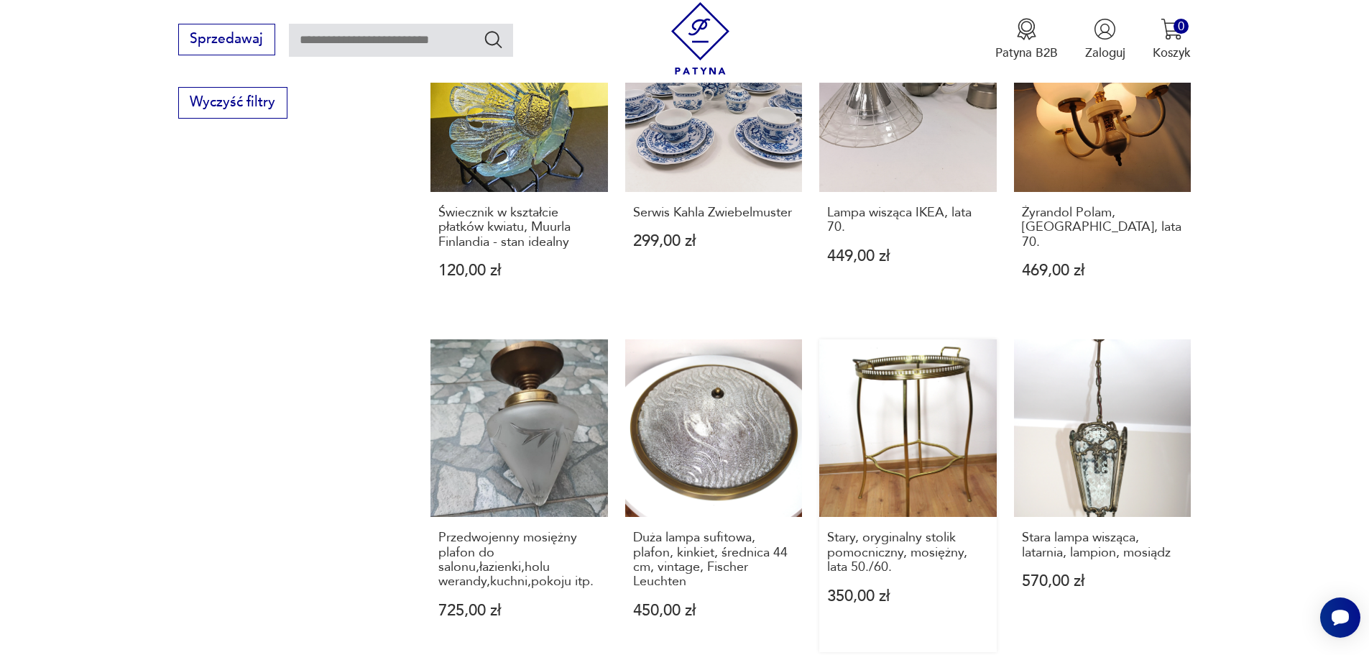
click at [924, 339] on link "Stary, oryginalny stolik pomocniczny, mosiężny, lata 50./60. 350,00 zł" at bounding box center [907, 495] width 177 height 312
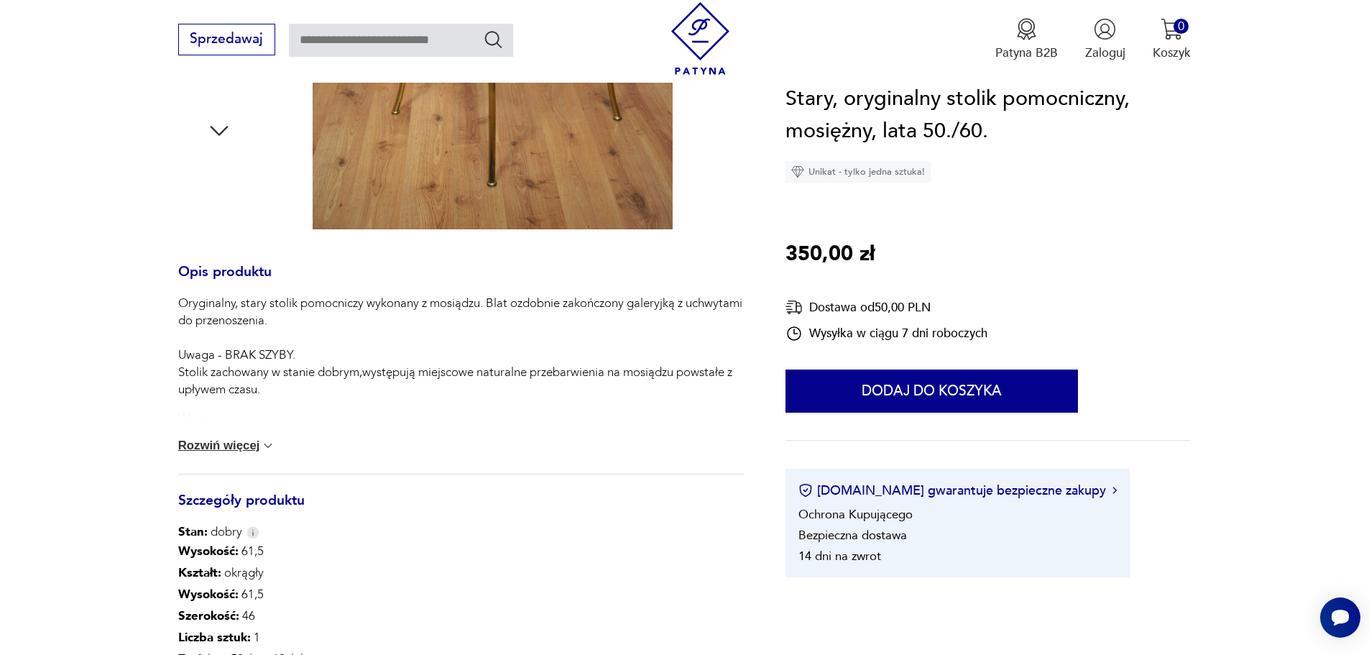
scroll to position [575, 0]
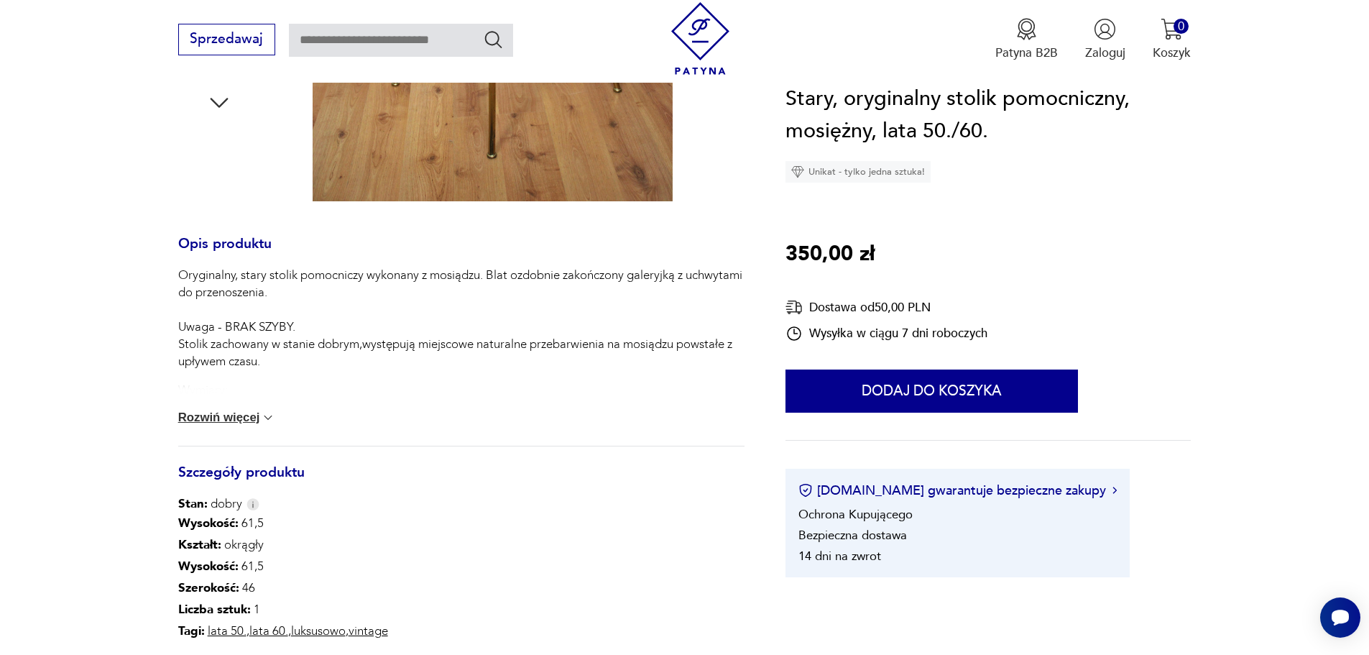
click at [239, 415] on button "Rozwiń więcej" at bounding box center [227, 417] width 98 height 14
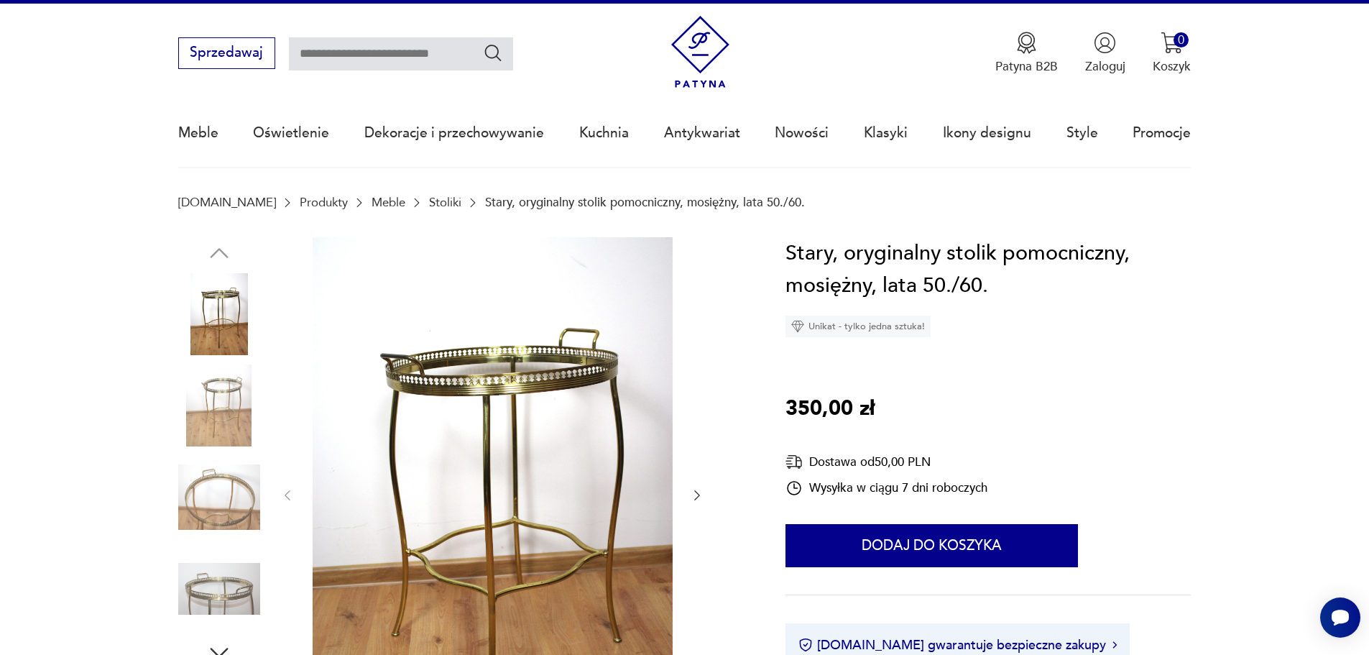
scroll to position [0, 0]
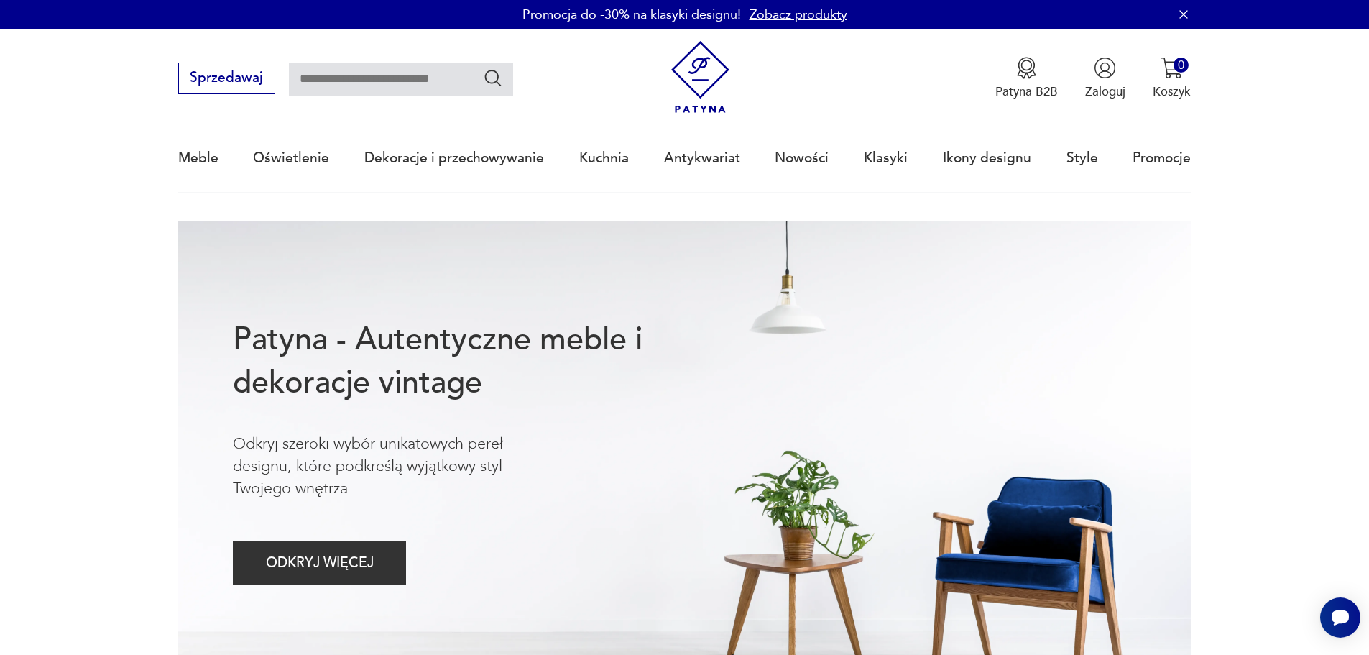
click at [383, 79] on input "text" at bounding box center [401, 79] width 224 height 33
type input "*****"
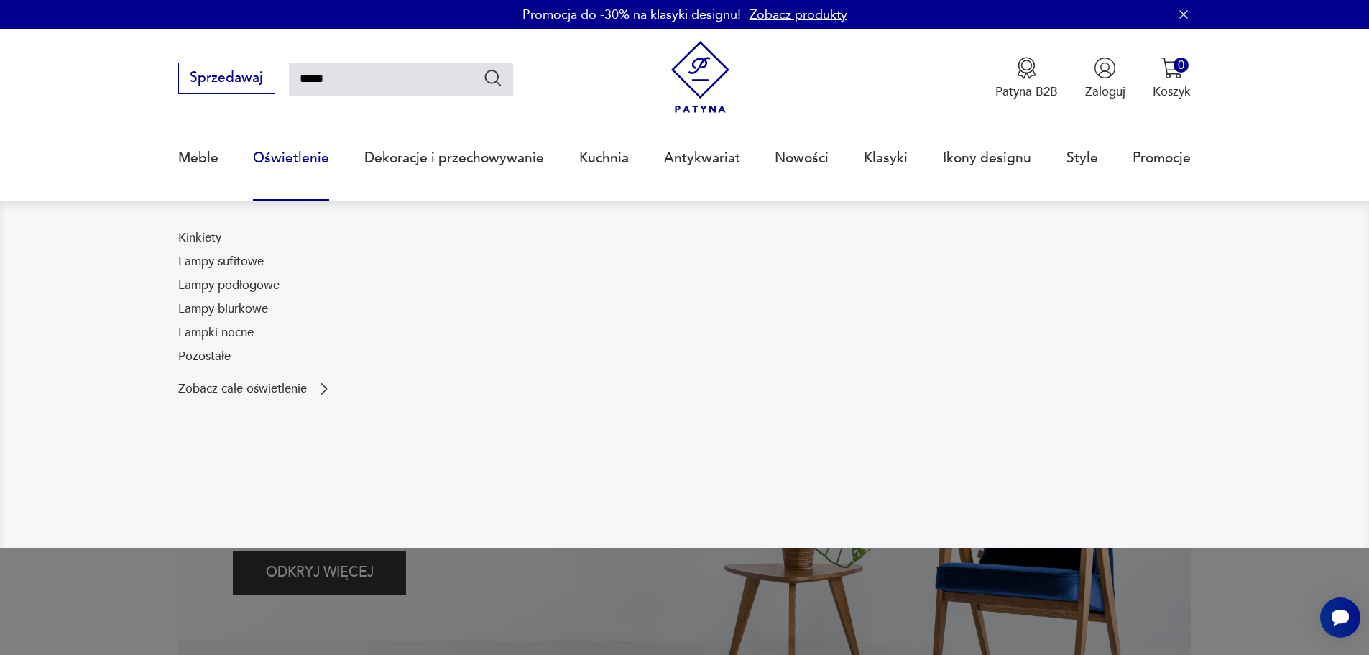
type input "*****"
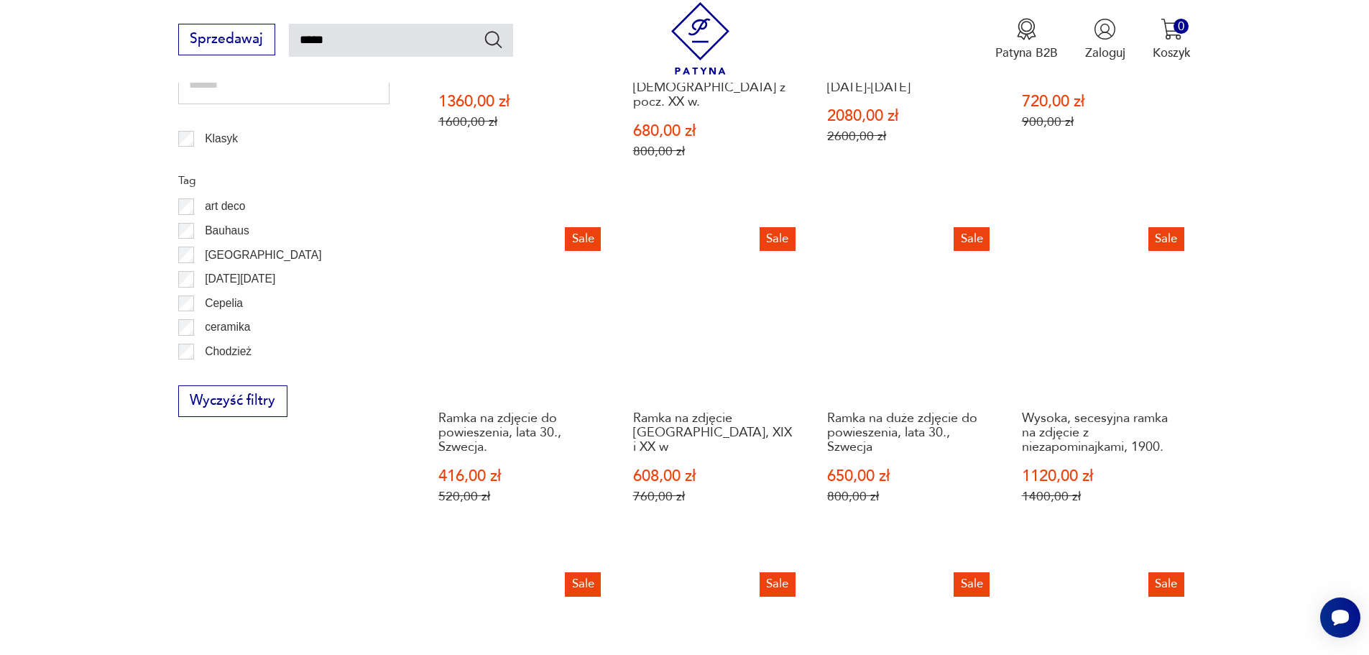
scroll to position [810, 0]
